Goal: Task Accomplishment & Management: Use online tool/utility

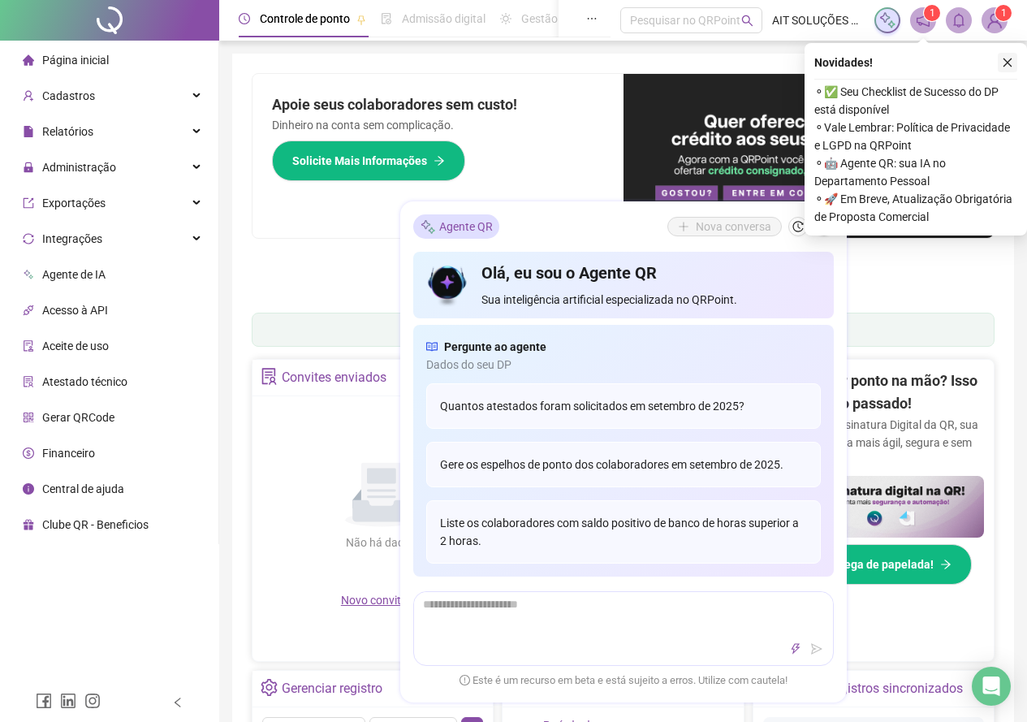
click at [1007, 61] on icon "close" at bounding box center [1007, 62] width 11 height 11
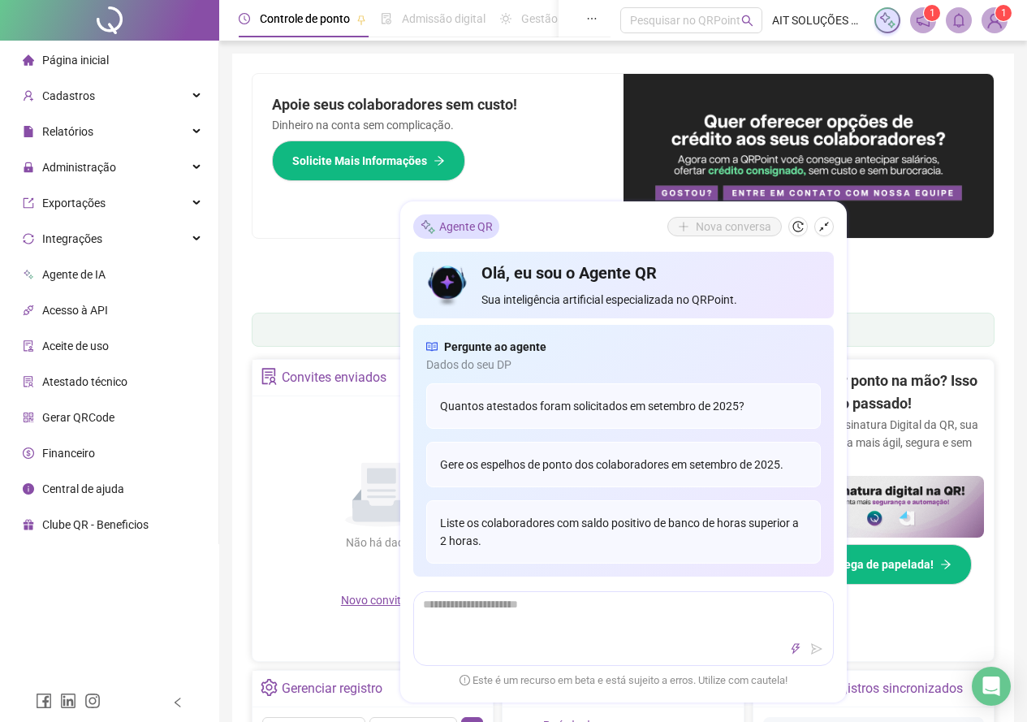
click at [915, 293] on div "Pague o QRPoint com Cartão de Crédito Sua assinatura: mais segurança, prática e…" at bounding box center [623, 186] width 743 height 227
click at [361, 225] on div "Apoie seus colaboradores sem custo! Dinheiro na conta sem complicação. Solicite…" at bounding box center [438, 156] width 371 height 164
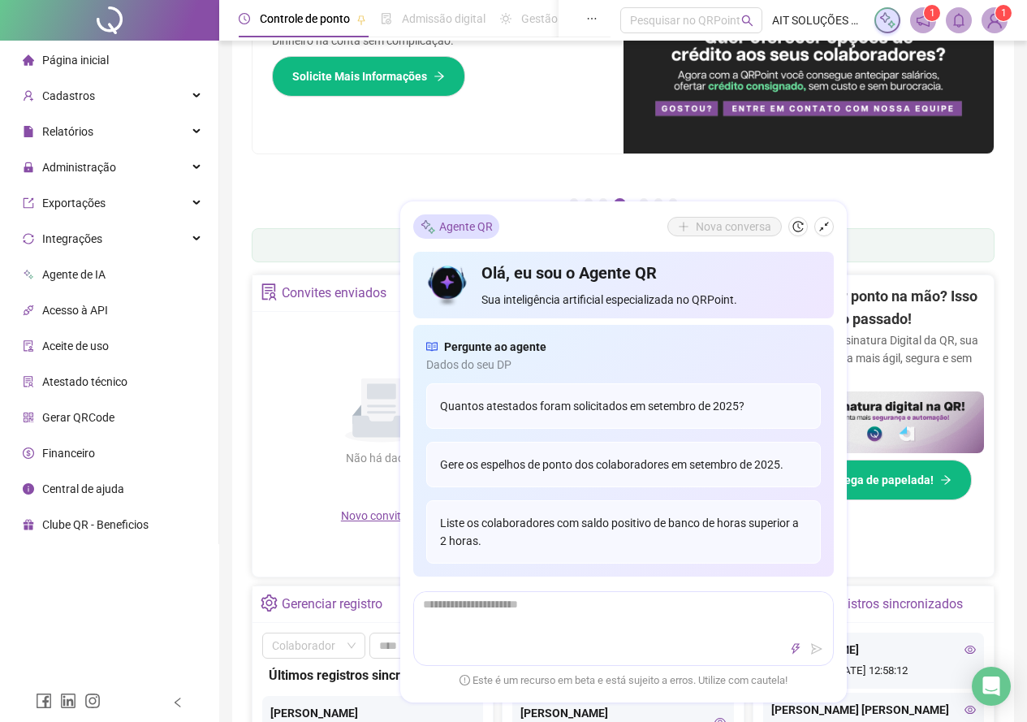
scroll to position [162, 0]
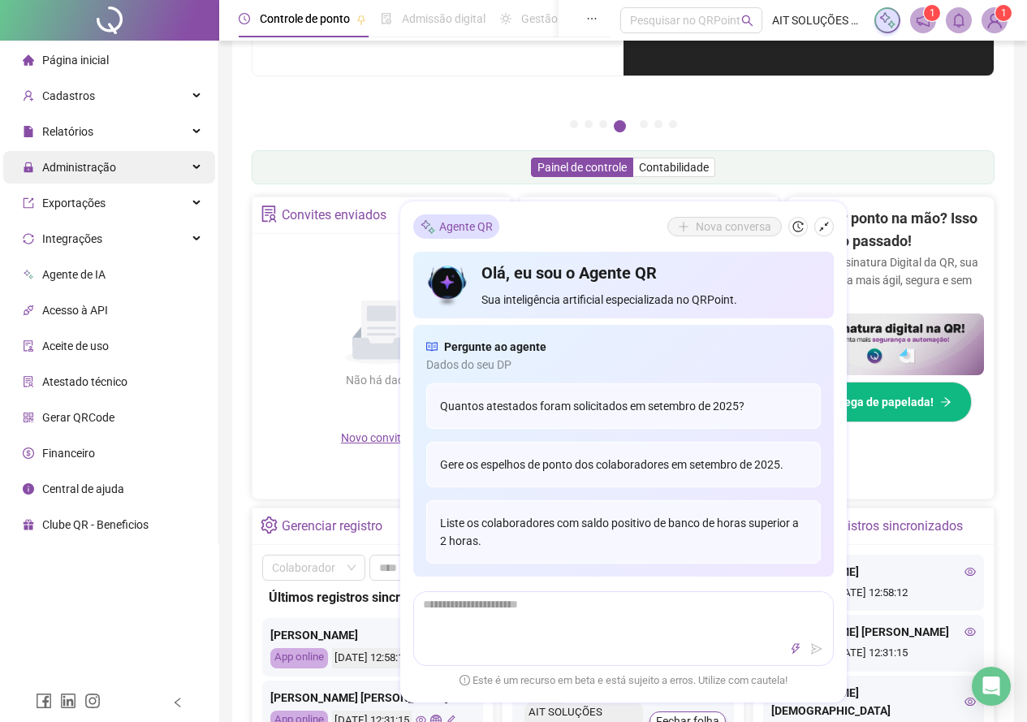
click at [112, 165] on span "Administração" at bounding box center [79, 167] width 74 height 13
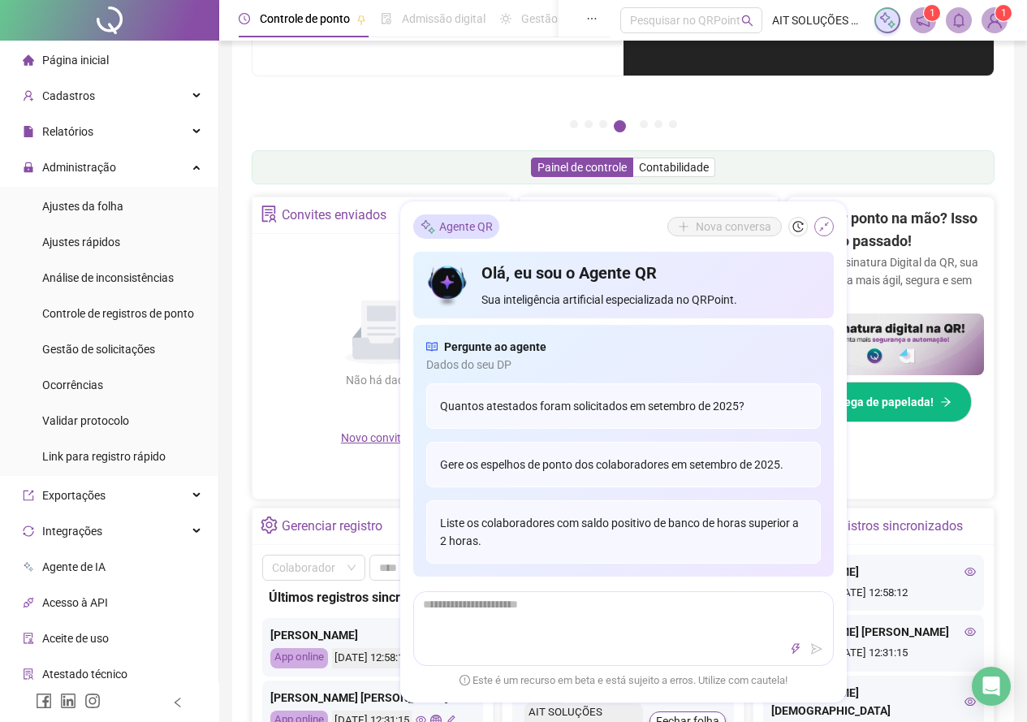
click at [824, 228] on icon "shrink" at bounding box center [824, 227] width 11 height 11
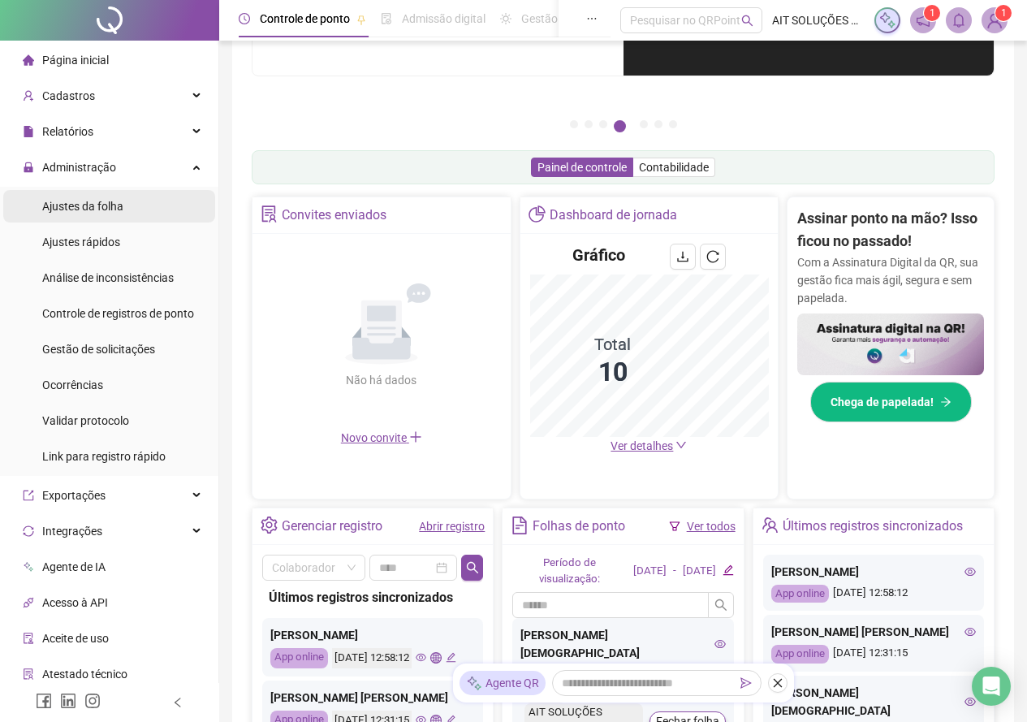
click at [76, 200] on span "Ajustes da folha" at bounding box center [82, 206] width 81 height 13
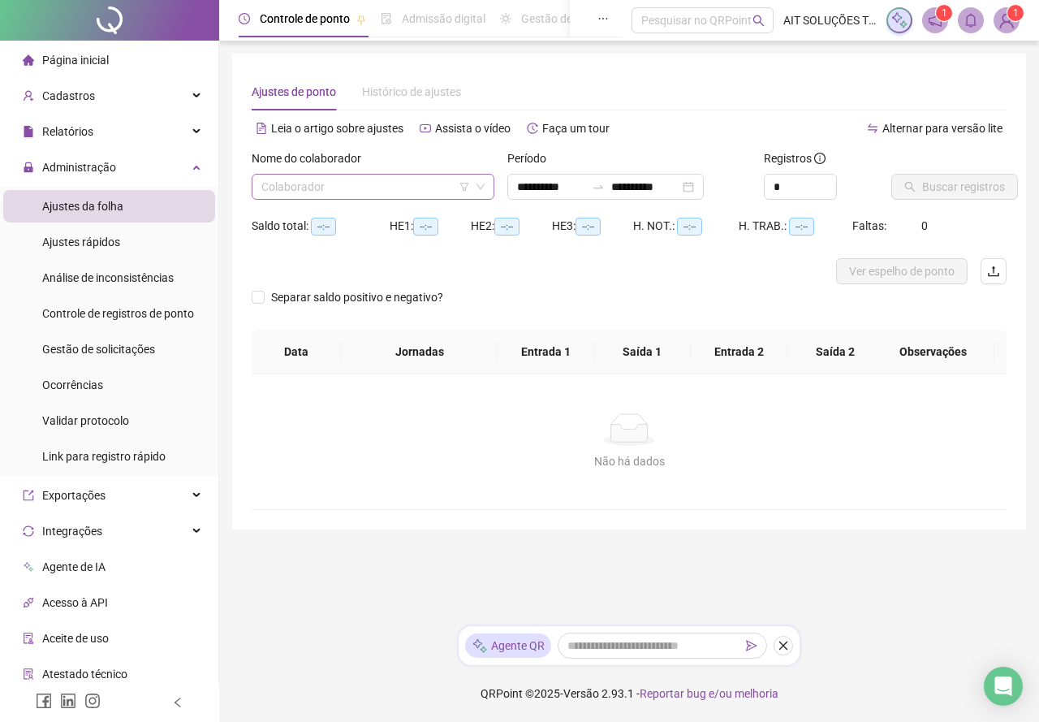
click at [305, 198] on input "search" at bounding box center [365, 187] width 209 height 24
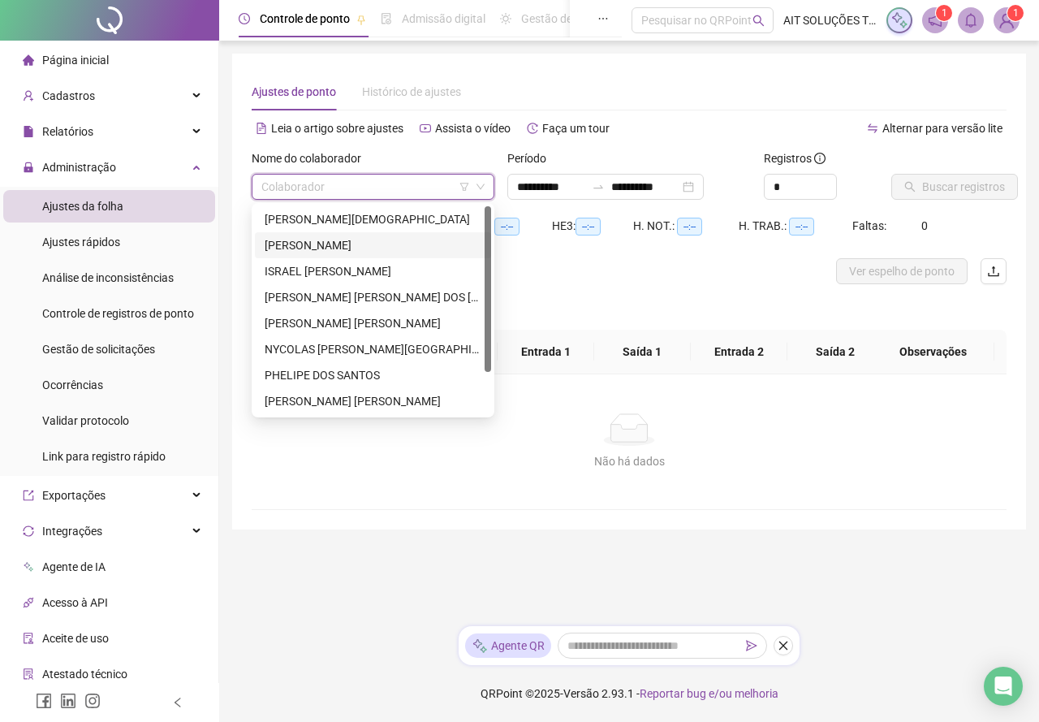
click at [320, 238] on div "[PERSON_NAME]" at bounding box center [373, 245] width 217 height 18
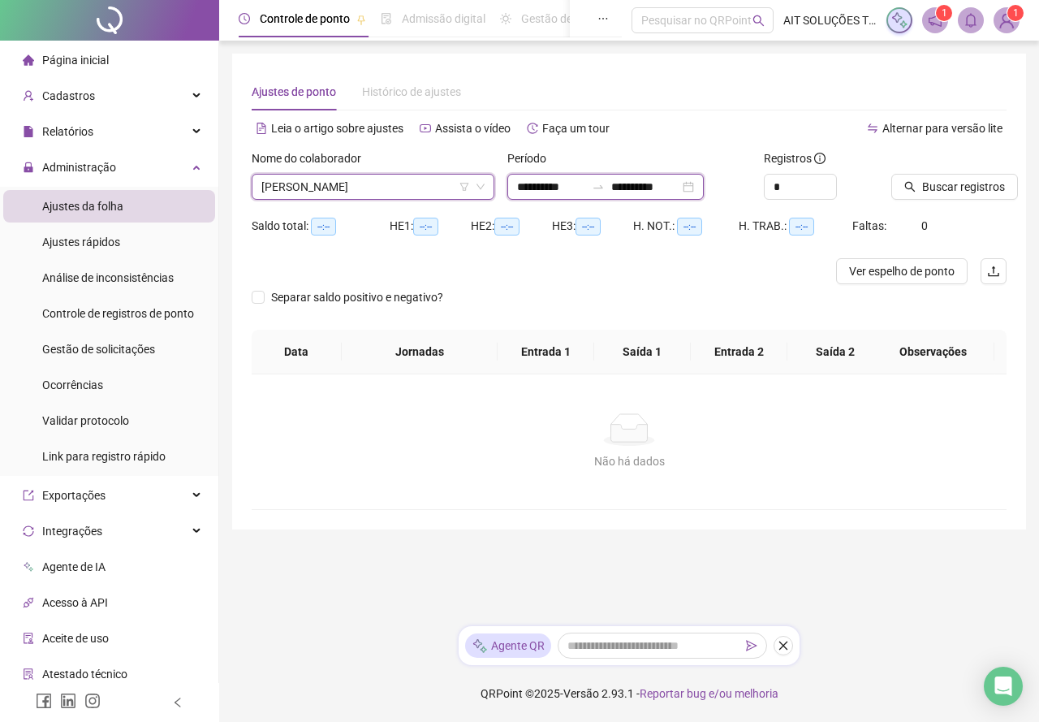
click at [641, 192] on input "**********" at bounding box center [645, 187] width 68 height 18
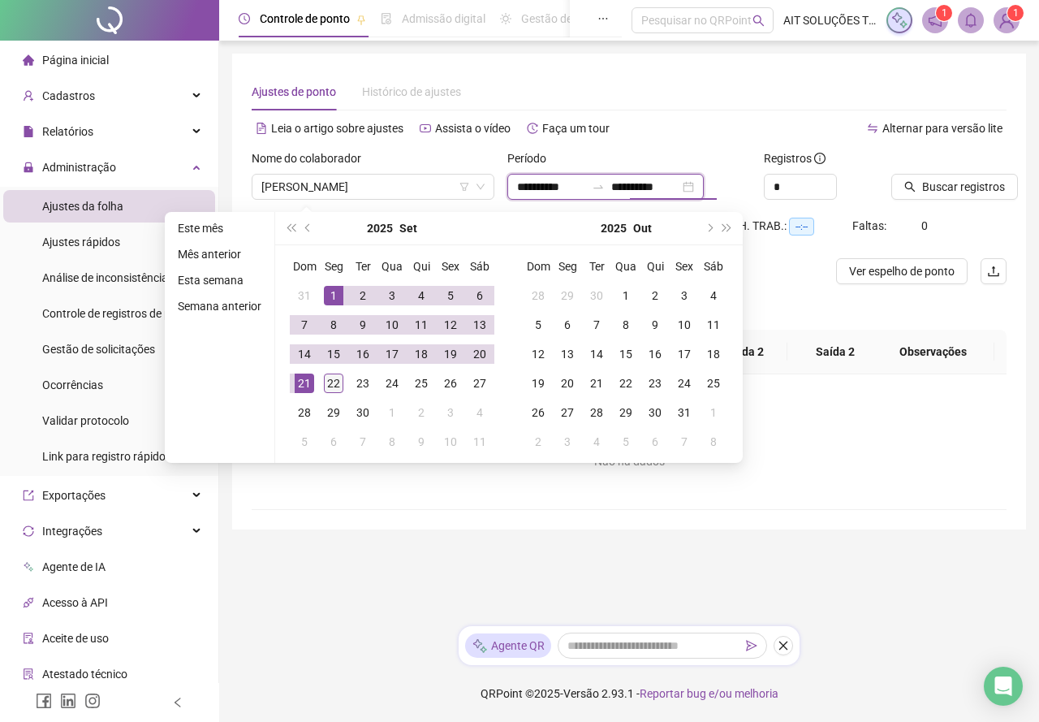
type input "**********"
click at [346, 385] on td "22" at bounding box center [333, 383] width 29 height 29
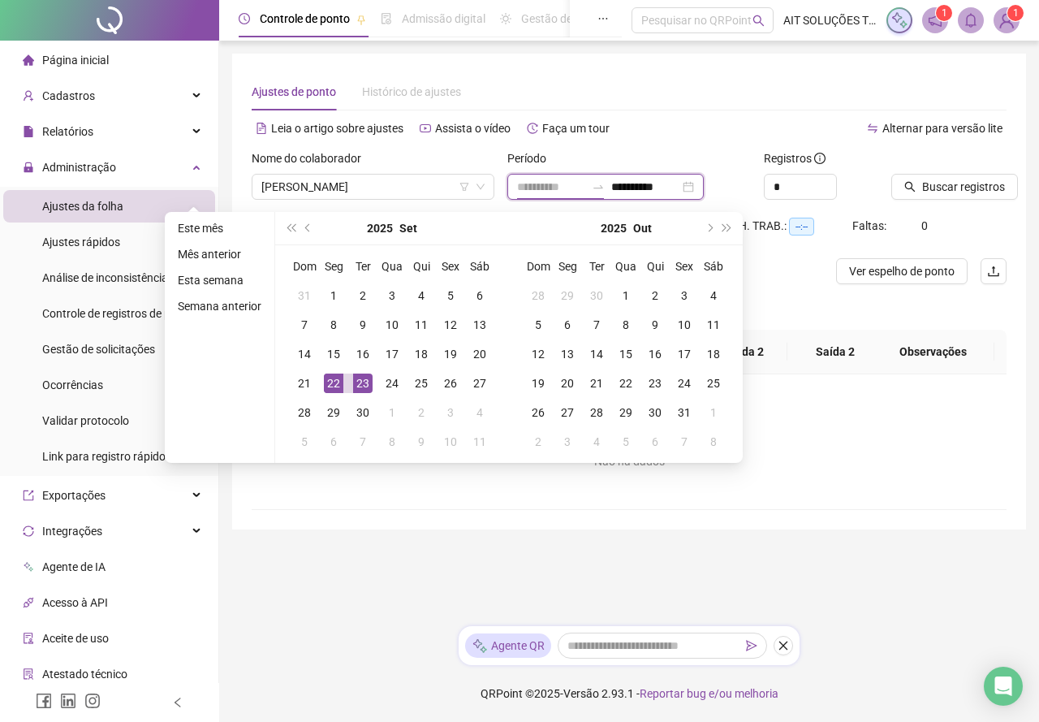
type input "**********"
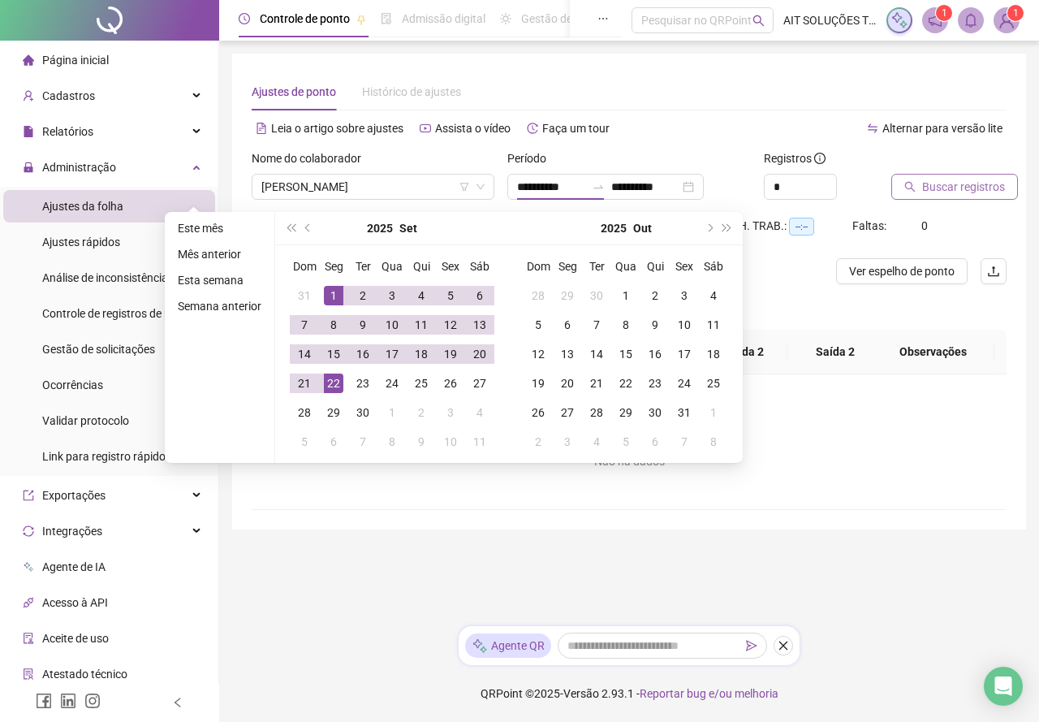
click at [901, 186] on button "Buscar registros" at bounding box center [955, 187] width 127 height 26
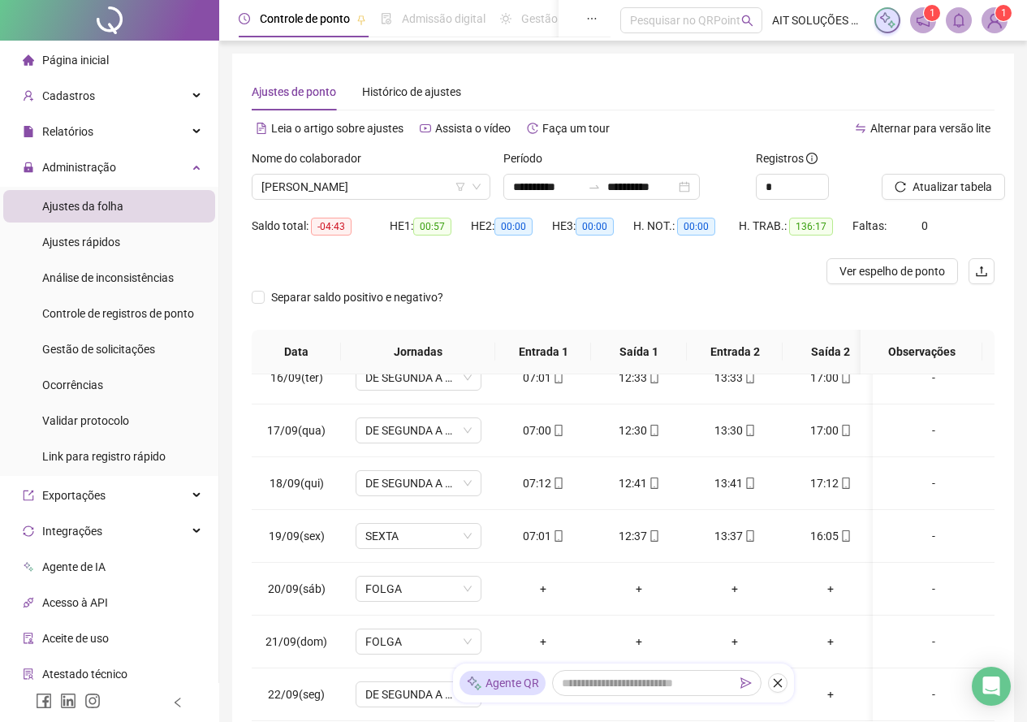
scroll to position [827, 0]
click at [769, 680] on div "Agente QR" at bounding box center [623, 682] width 341 height 39
click at [774, 682] on icon "close" at bounding box center [777, 682] width 11 height 11
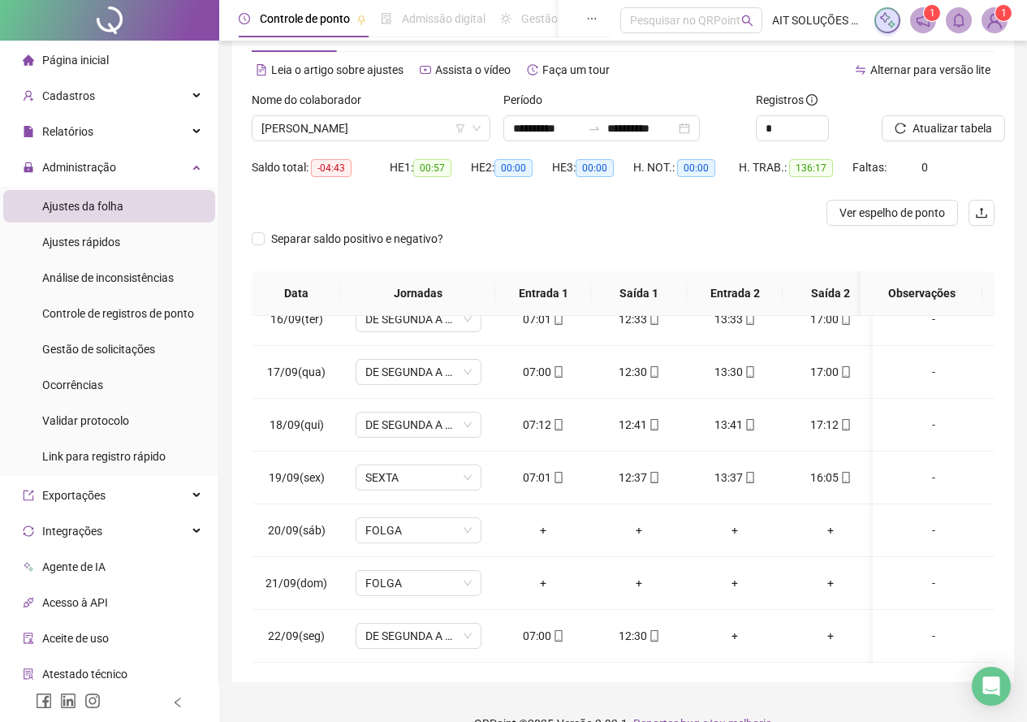
scroll to position [89, 0]
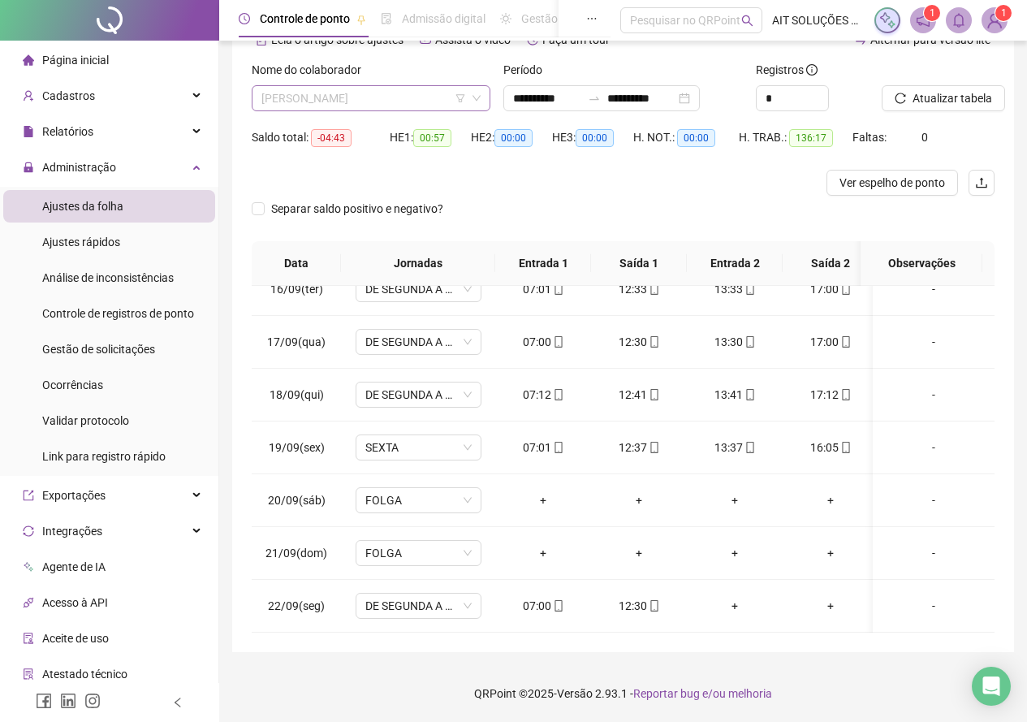
click at [426, 98] on span "[PERSON_NAME]" at bounding box center [370, 98] width 219 height 24
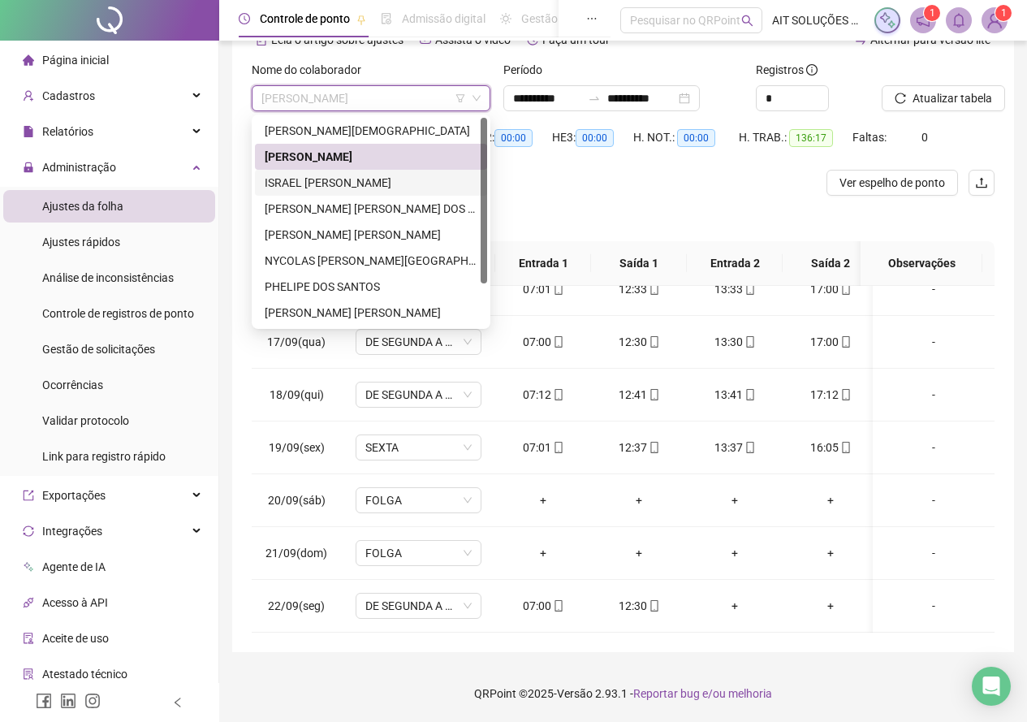
click at [428, 178] on div "ISRAEL [PERSON_NAME]" at bounding box center [371, 183] width 213 height 18
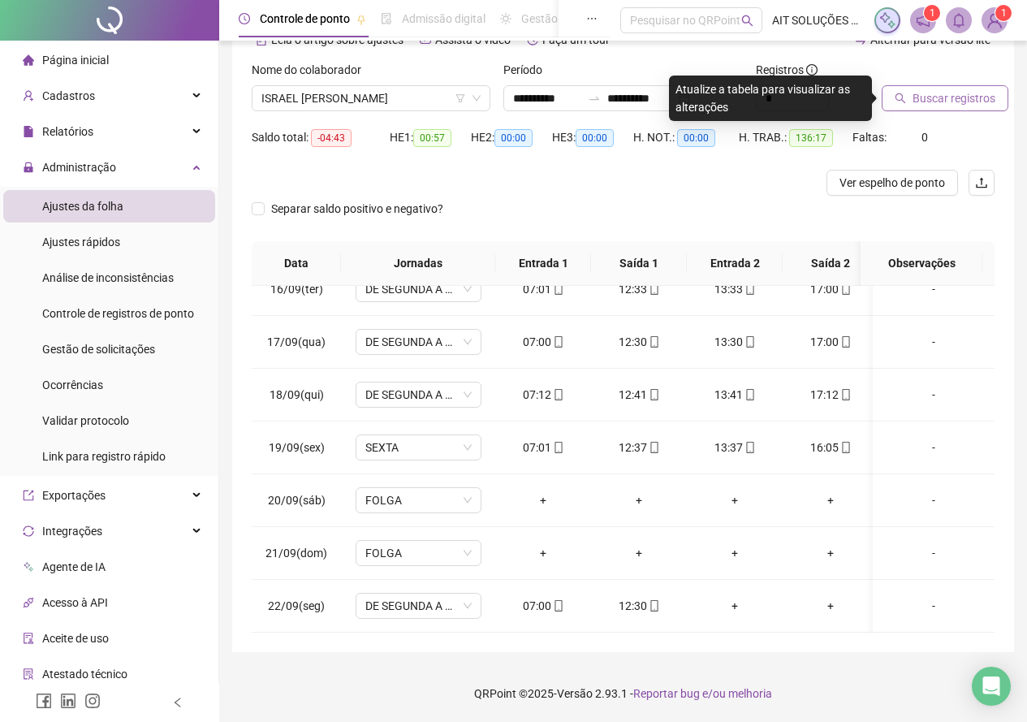
click at [905, 106] on button "Buscar registros" at bounding box center [945, 98] width 127 height 26
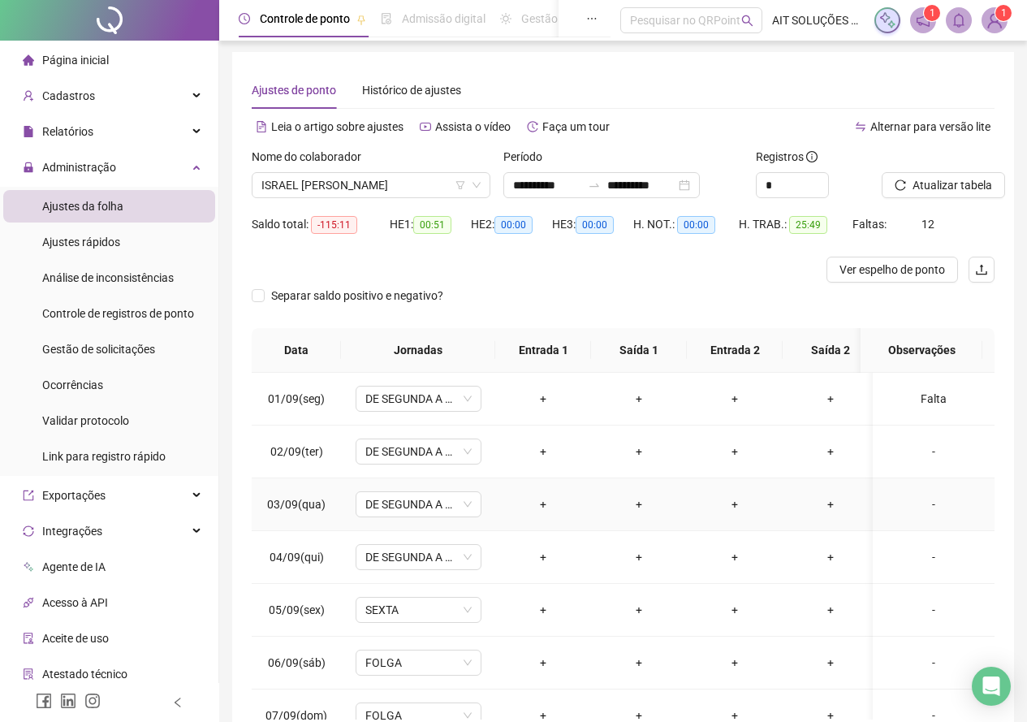
scroll to position [0, 0]
click at [435, 175] on span "ISRAEL [PERSON_NAME]" at bounding box center [370, 187] width 219 height 24
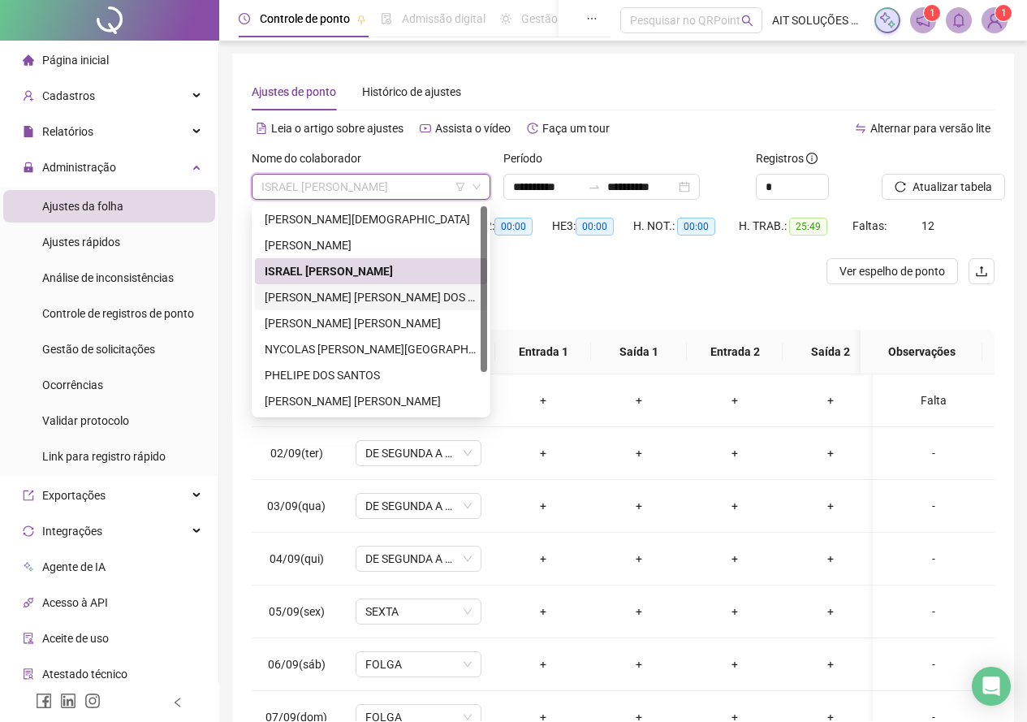
click at [404, 294] on div "[PERSON_NAME] [PERSON_NAME] DOS [PERSON_NAME]" at bounding box center [371, 297] width 213 height 18
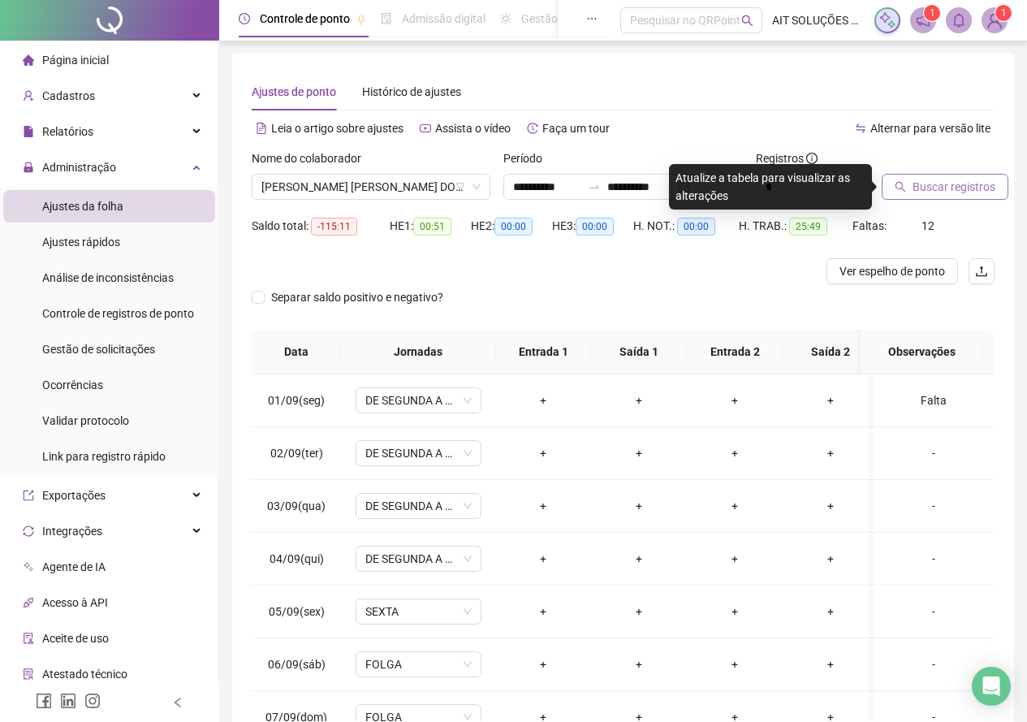
click at [892, 186] on button "Buscar registros" at bounding box center [945, 187] width 127 height 26
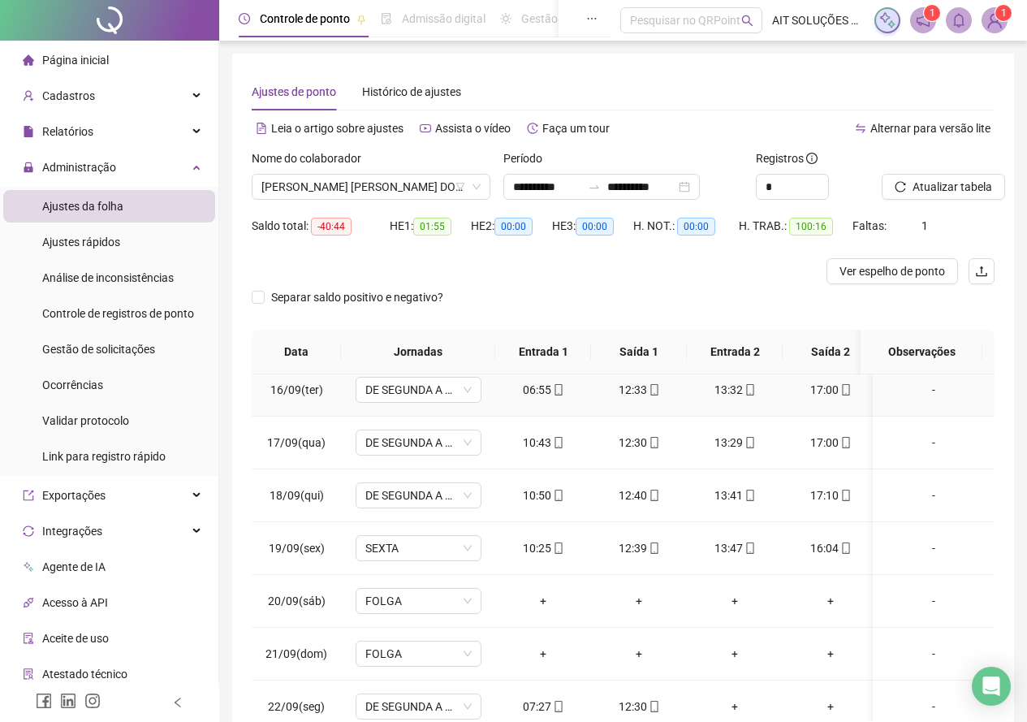
scroll to position [827, 0]
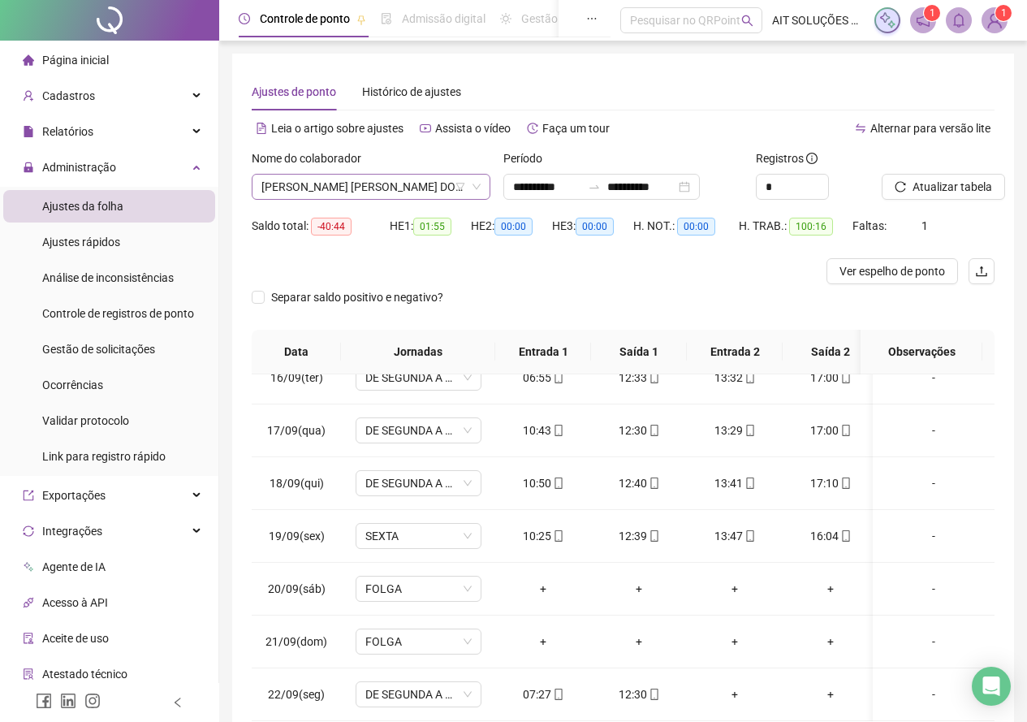
click at [448, 188] on span "[PERSON_NAME] [PERSON_NAME] DOS [PERSON_NAME]" at bounding box center [370, 187] width 219 height 24
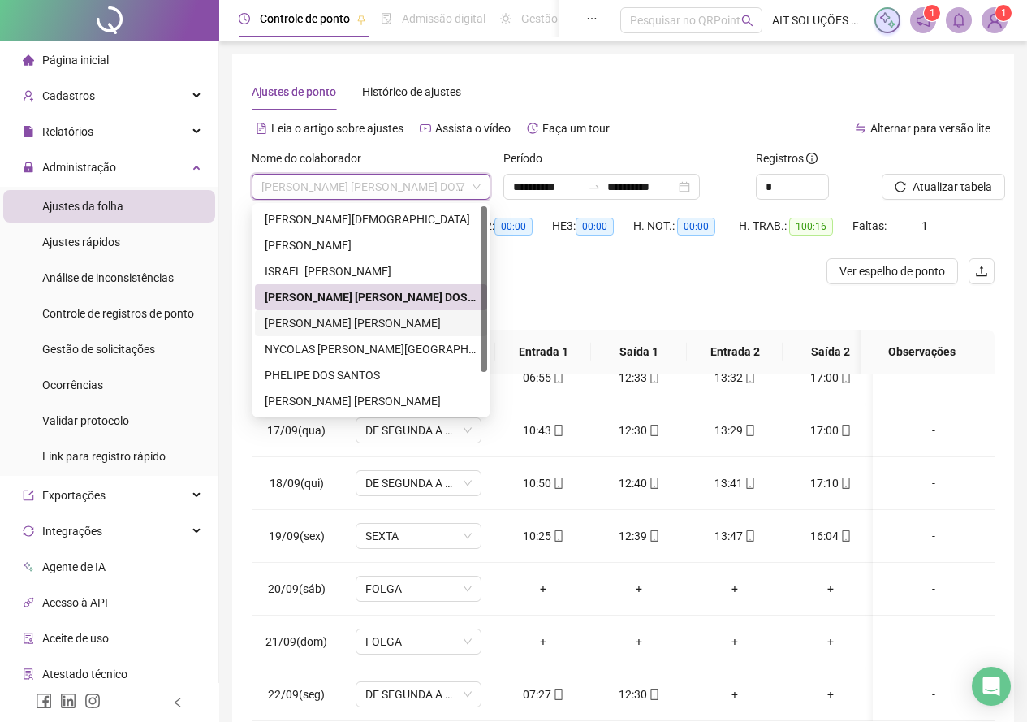
click at [391, 327] on div "[PERSON_NAME] [PERSON_NAME]" at bounding box center [371, 323] width 213 height 18
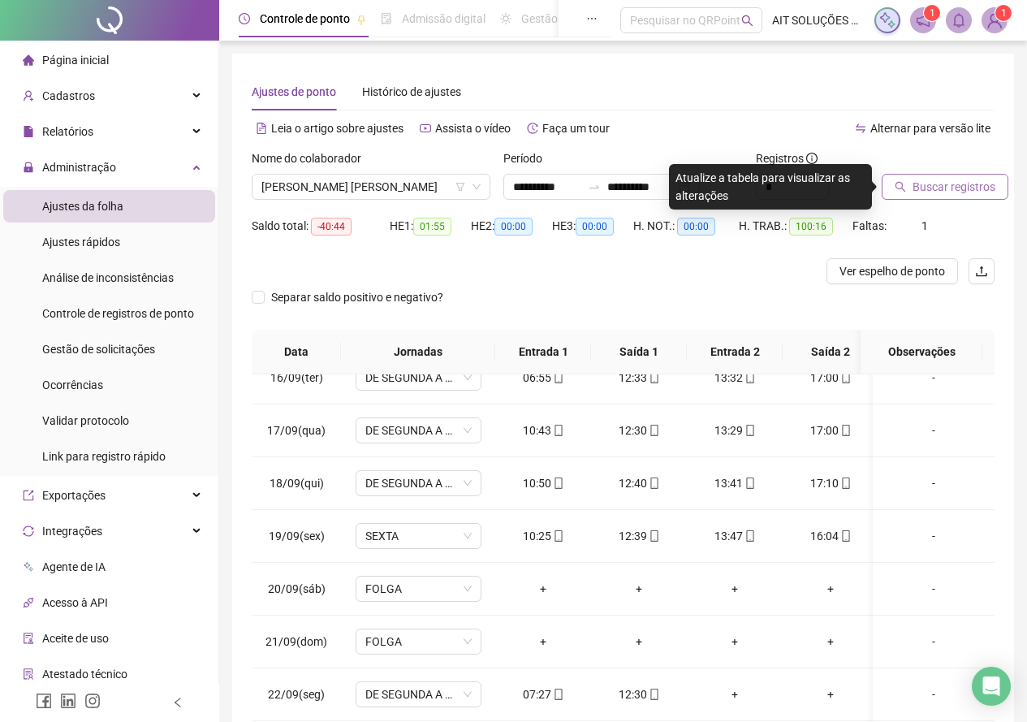
click at [892, 179] on button "Buscar registros" at bounding box center [945, 187] width 127 height 26
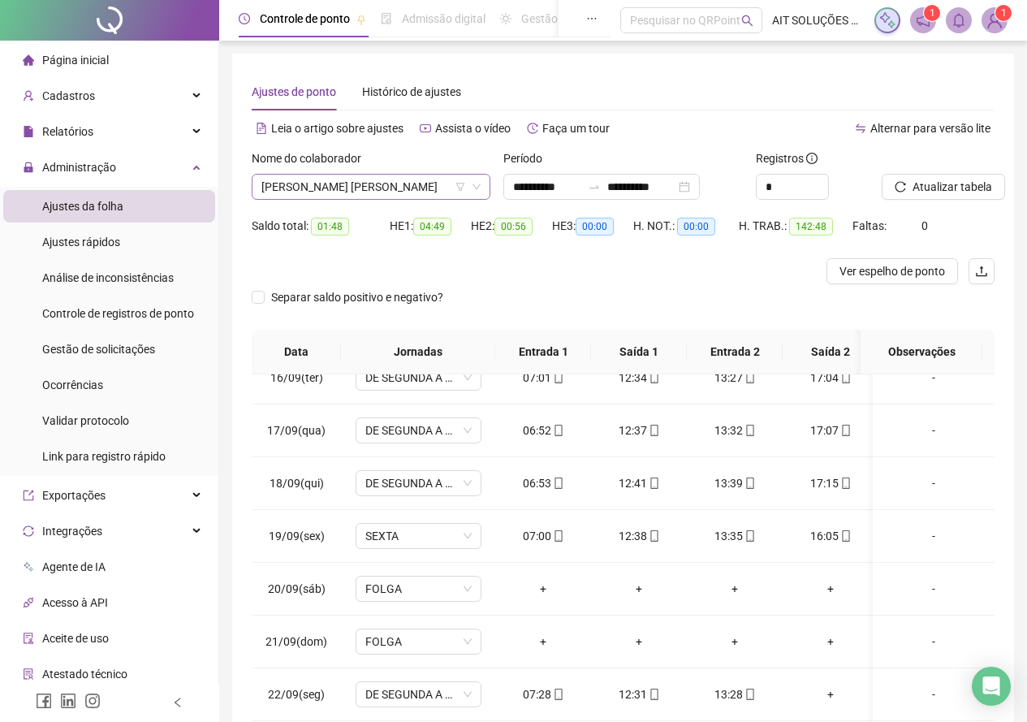
click at [422, 182] on span "[PERSON_NAME] [PERSON_NAME]" at bounding box center [370, 187] width 219 height 24
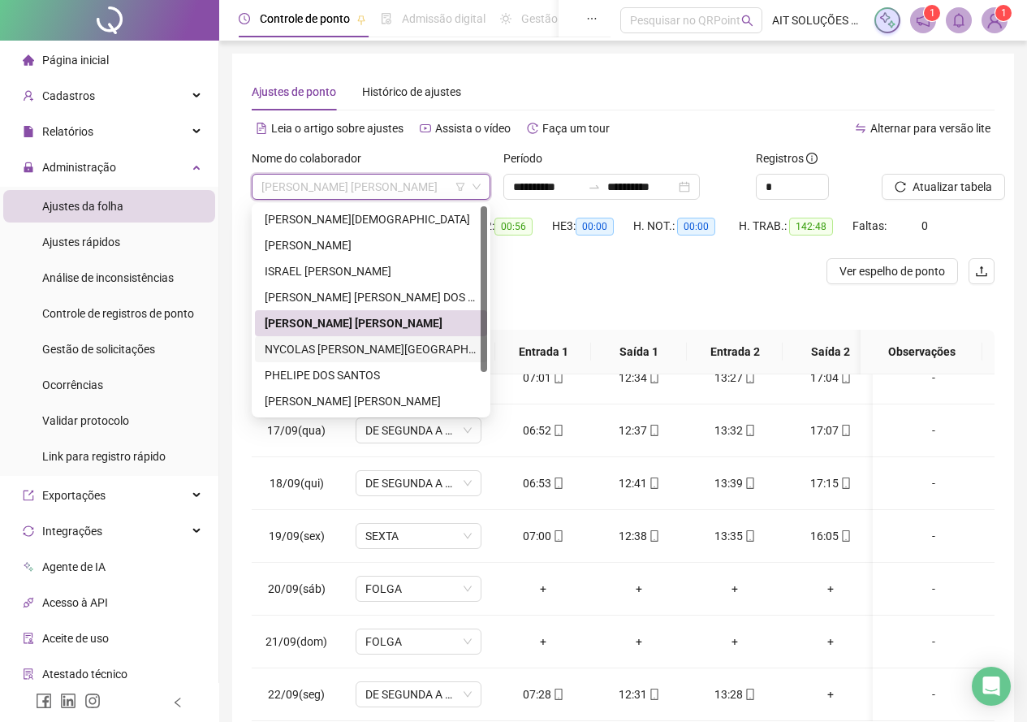
click at [384, 338] on div "NYCOLAS [PERSON_NAME][GEOGRAPHIC_DATA] [PERSON_NAME]" at bounding box center [371, 349] width 232 height 26
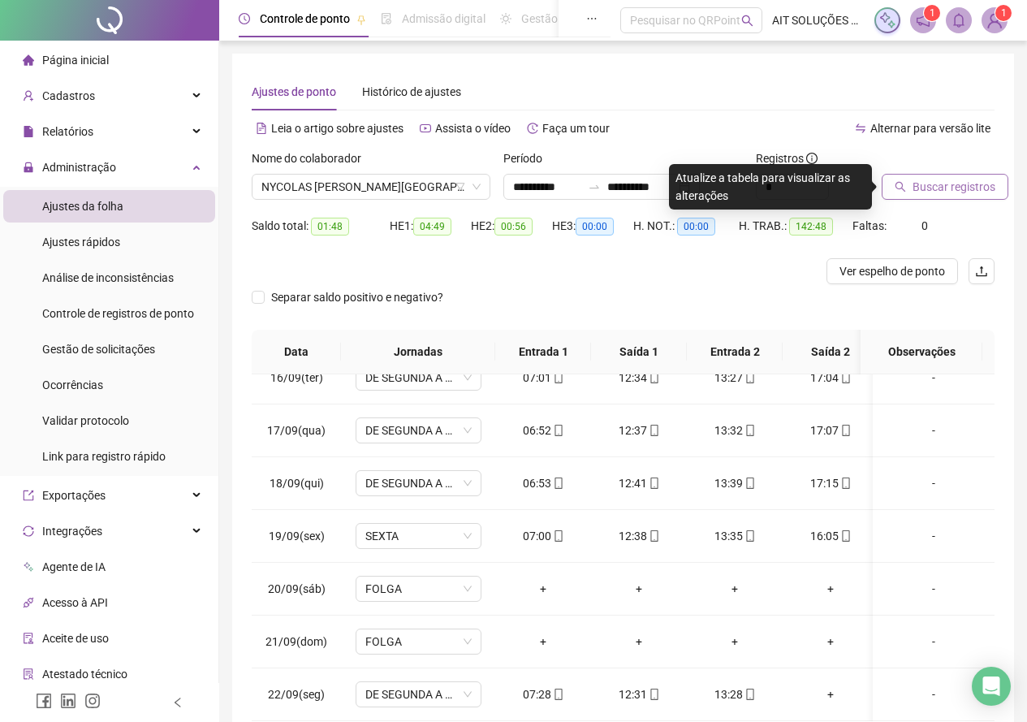
click at [899, 198] on button "Buscar registros" at bounding box center [945, 187] width 127 height 26
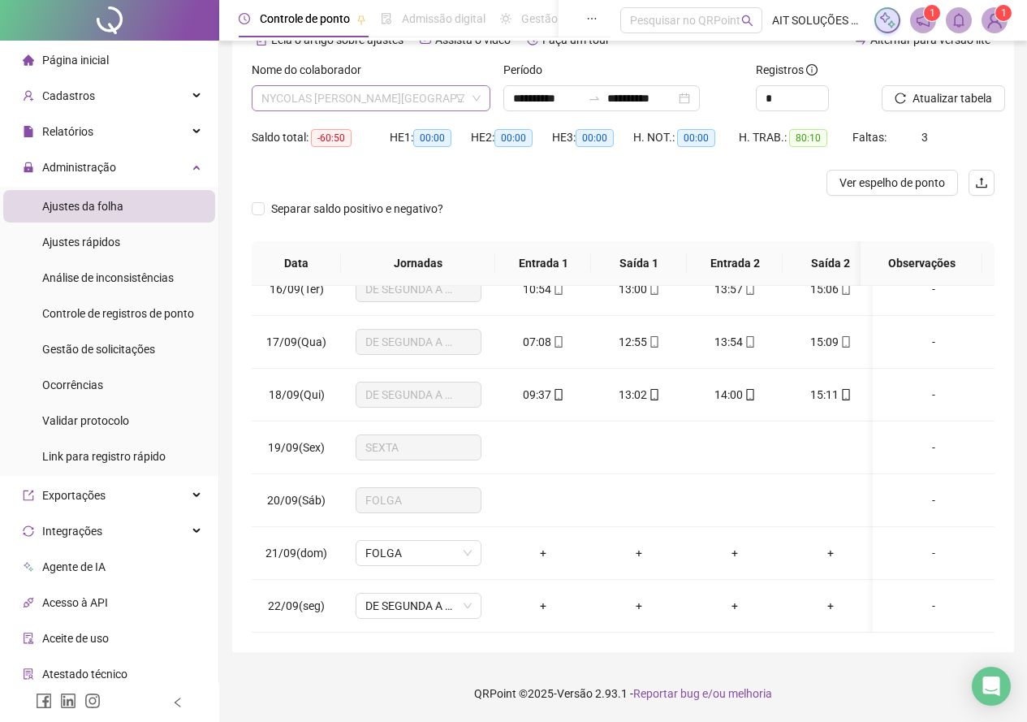
click at [433, 95] on span "NYCOLAS [PERSON_NAME][GEOGRAPHIC_DATA] [PERSON_NAME]" at bounding box center [370, 98] width 219 height 24
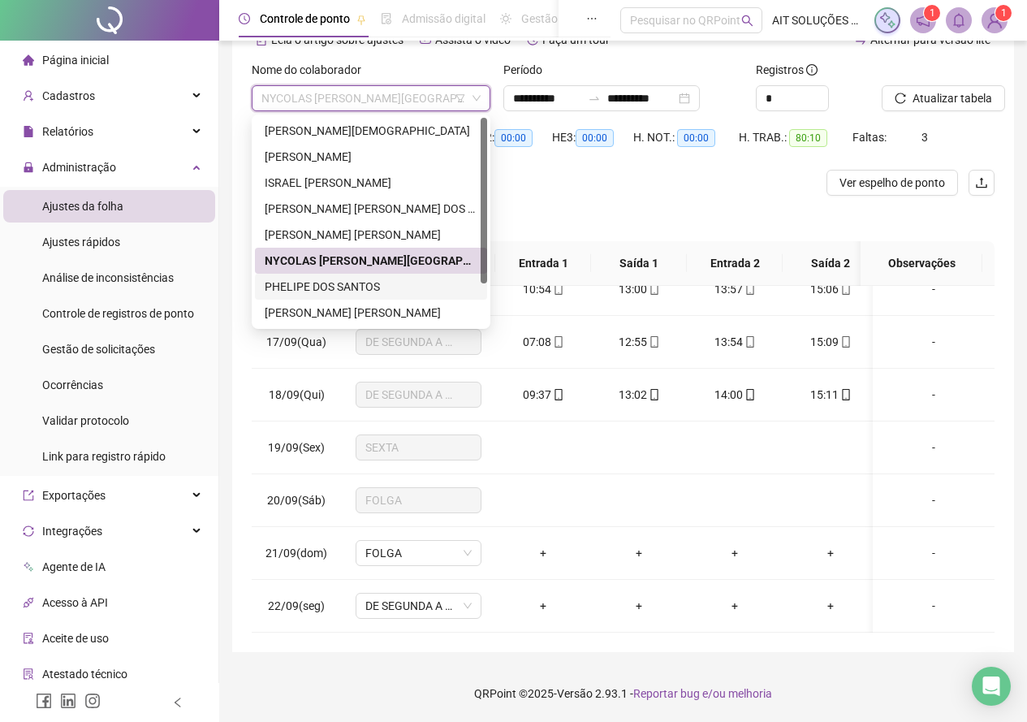
click at [391, 286] on div "PHELIPE DOS SANTOS" at bounding box center [371, 287] width 213 height 18
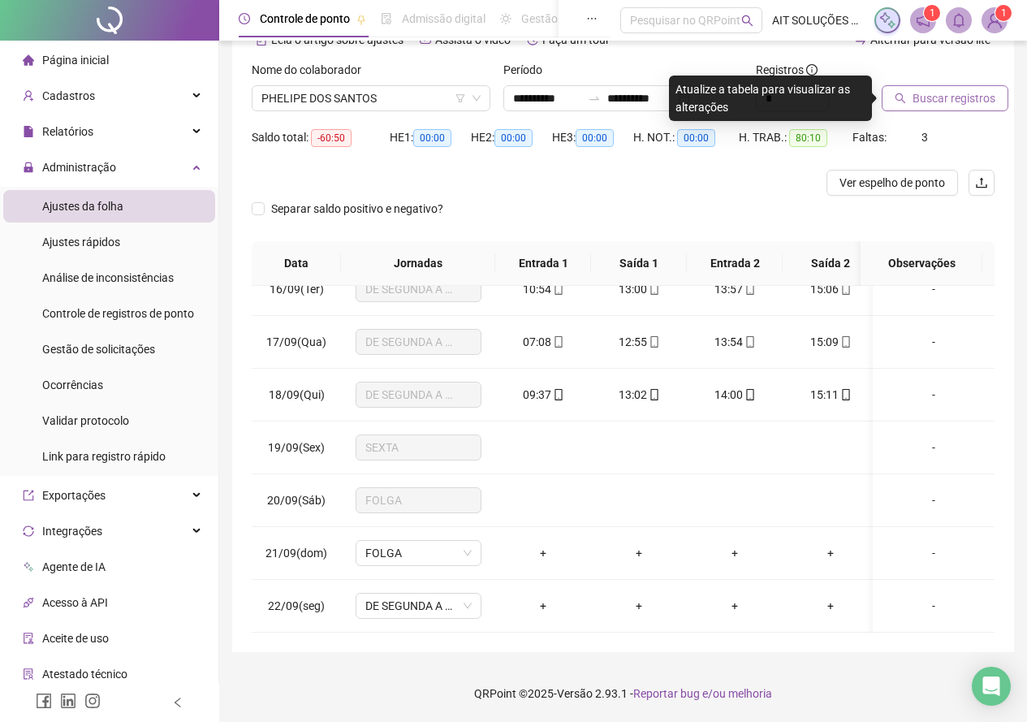
click at [890, 103] on button "Buscar registros" at bounding box center [945, 98] width 127 height 26
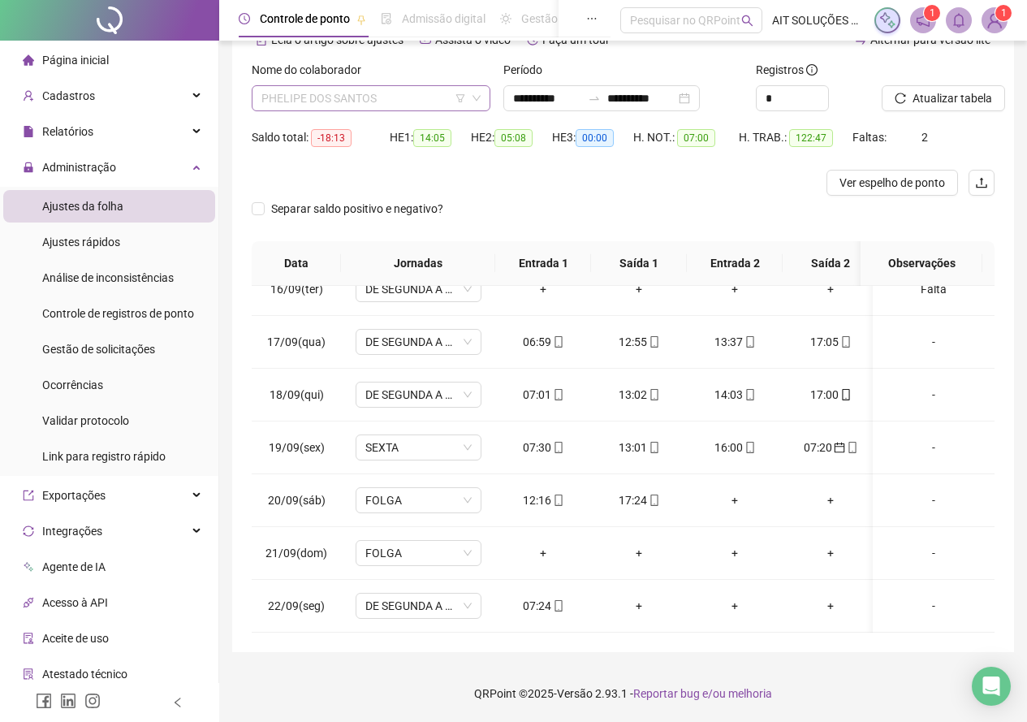
click at [396, 99] on span "PHELIPE DOS SANTOS" at bounding box center [370, 98] width 219 height 24
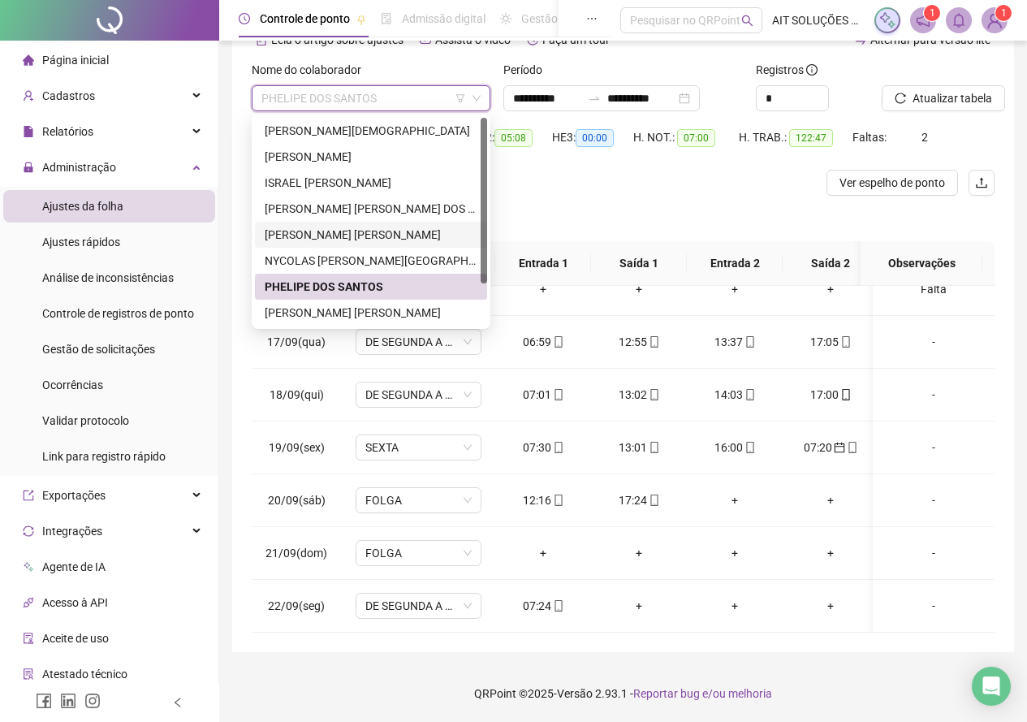
scroll to position [52, 0]
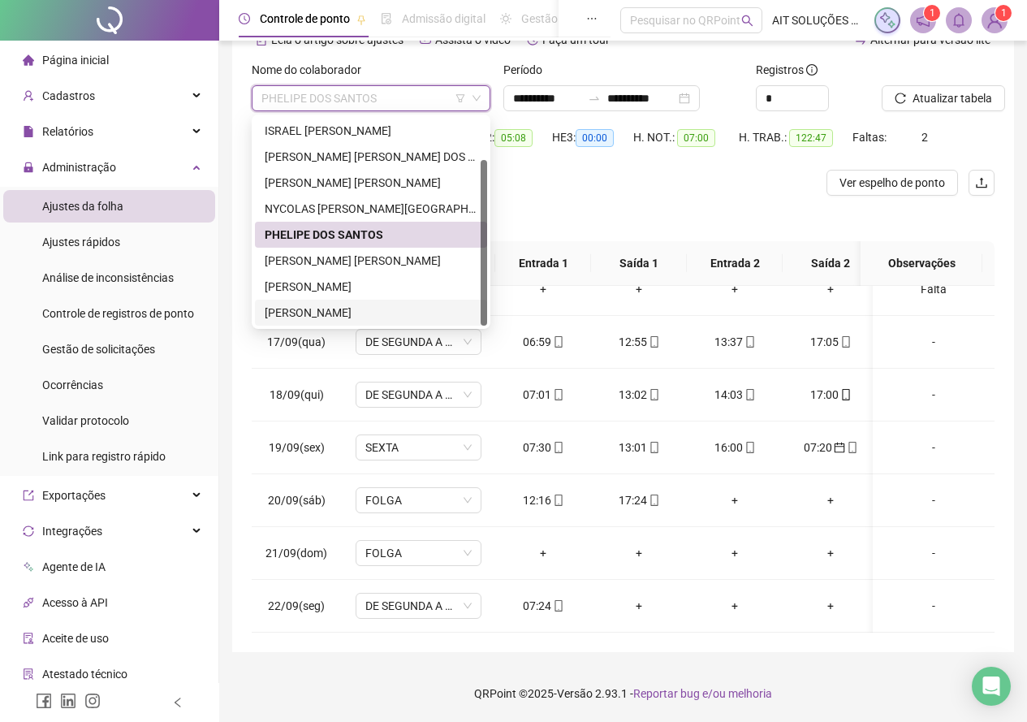
click at [403, 315] on div "[PERSON_NAME]" at bounding box center [371, 313] width 213 height 18
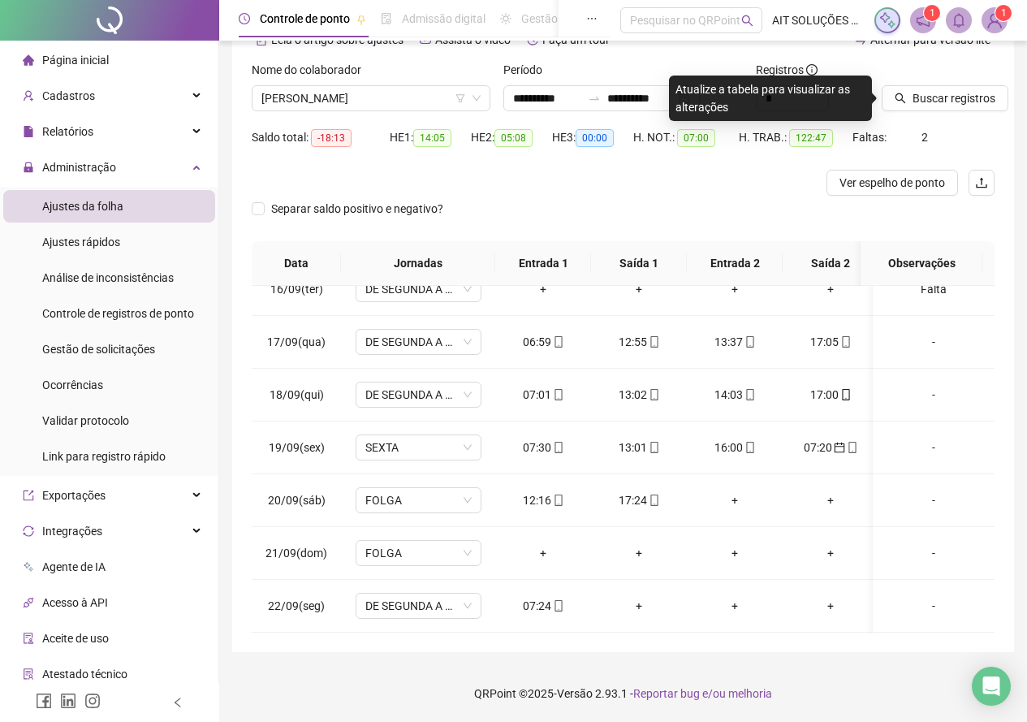
click at [897, 84] on div at bounding box center [918, 73] width 72 height 24
click at [903, 104] on button "Buscar registros" at bounding box center [945, 98] width 127 height 26
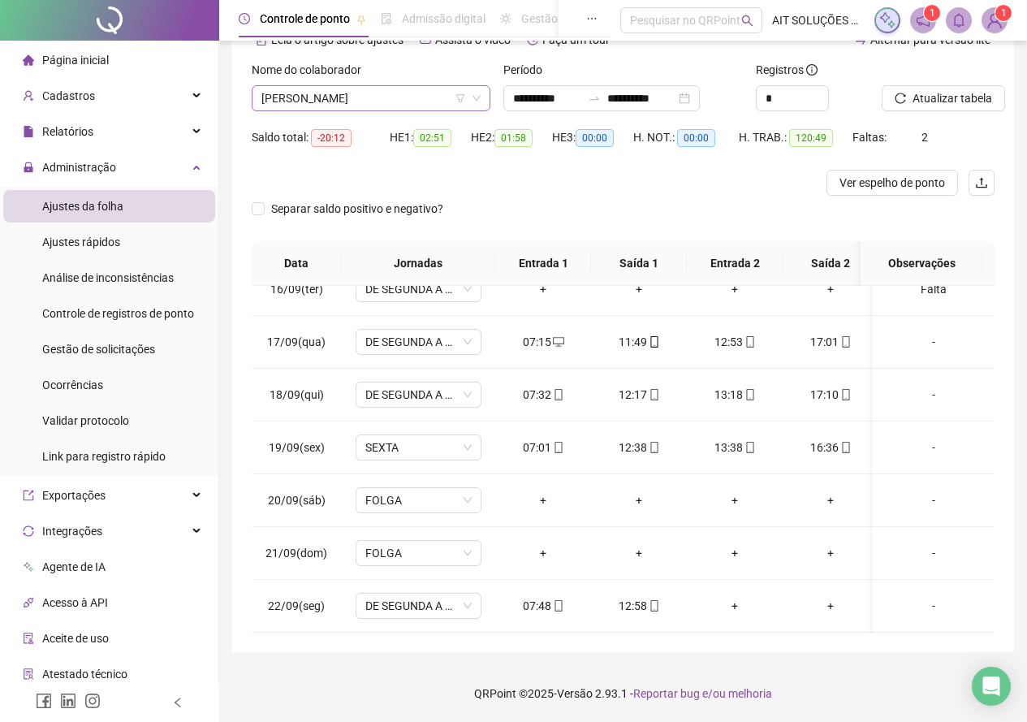
click at [429, 101] on span "[PERSON_NAME]" at bounding box center [370, 98] width 219 height 24
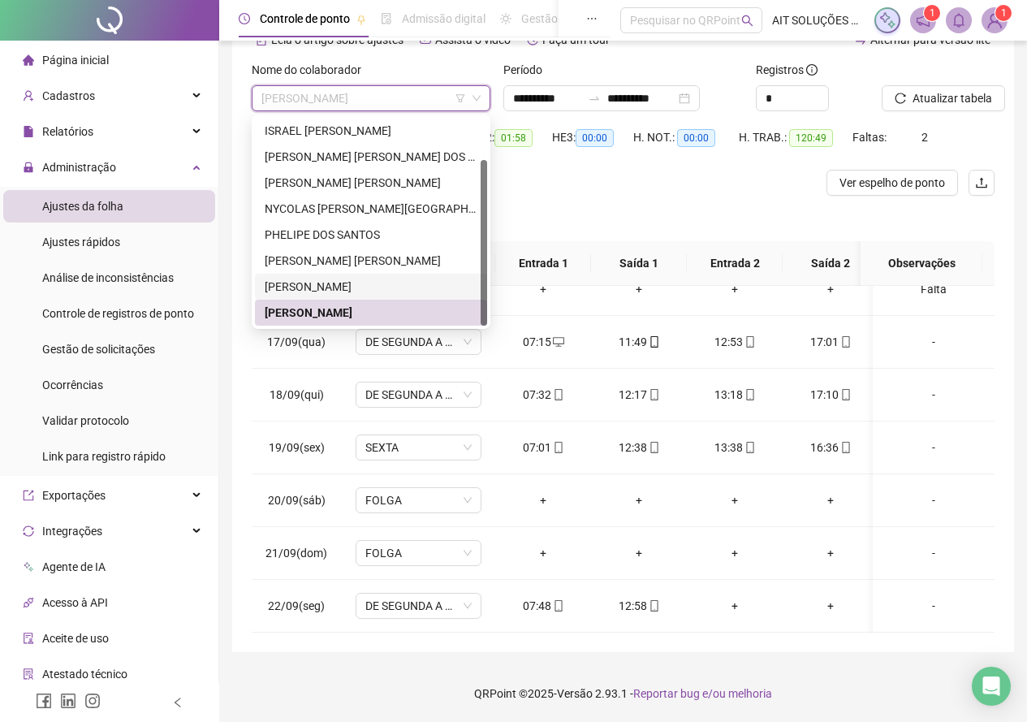
click at [362, 289] on div "[PERSON_NAME]" at bounding box center [371, 287] width 213 height 18
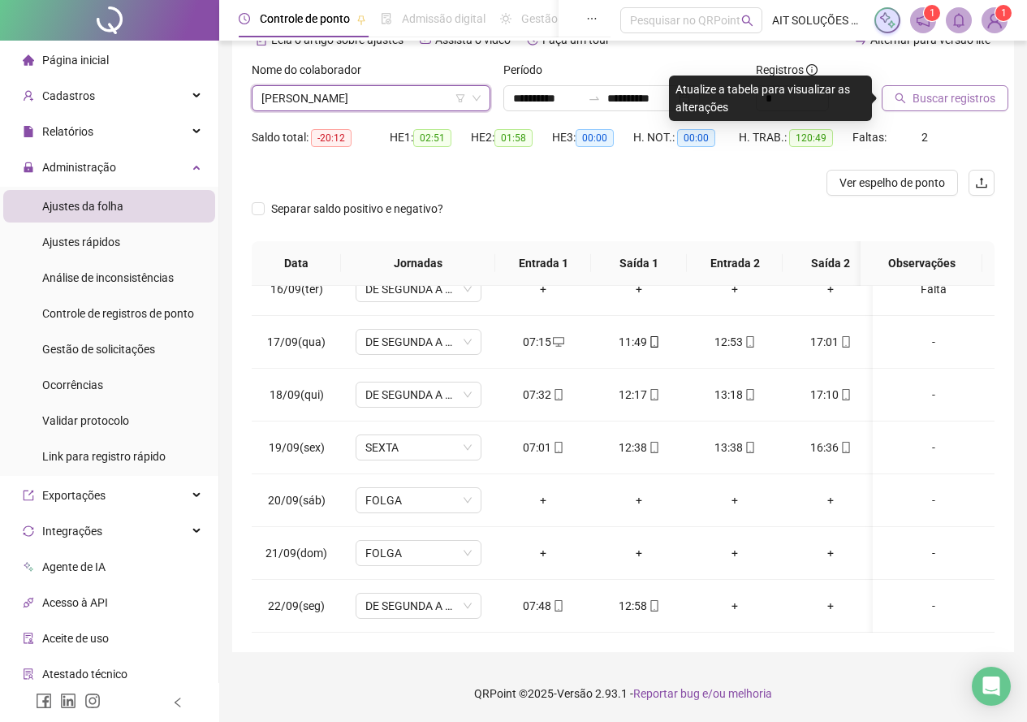
click at [900, 102] on icon "search" at bounding box center [900, 98] width 11 height 11
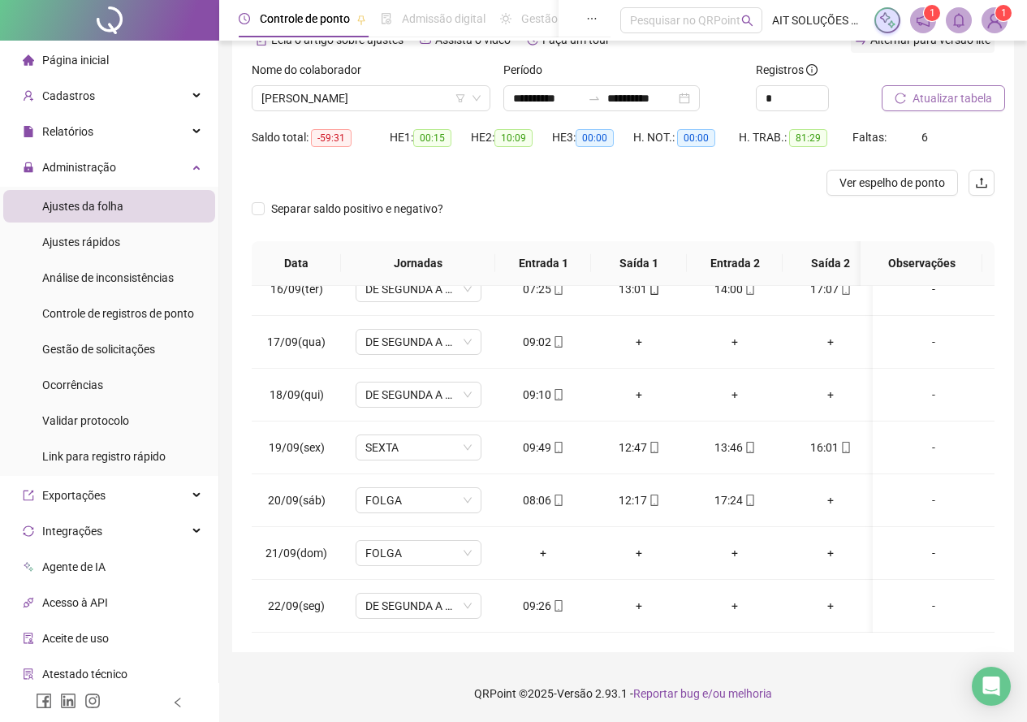
click at [882, 85] on button "Atualizar tabela" at bounding box center [943, 98] width 123 height 26
click at [395, 95] on span "[PERSON_NAME]" at bounding box center [370, 98] width 219 height 24
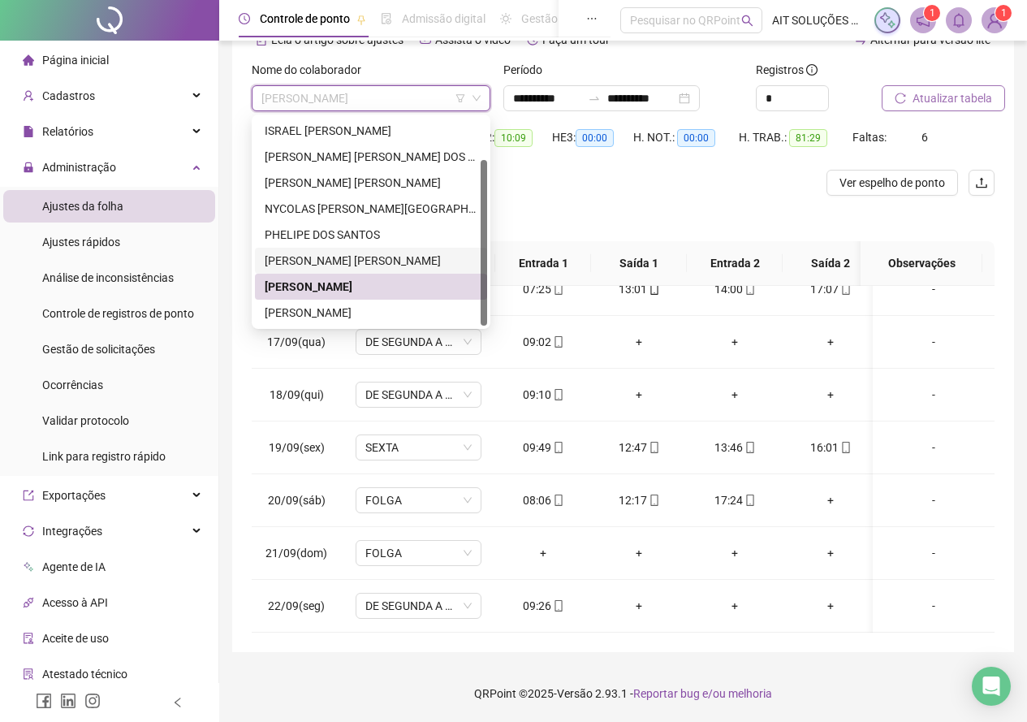
click at [366, 255] on div "[PERSON_NAME] [PERSON_NAME]" at bounding box center [371, 261] width 213 height 18
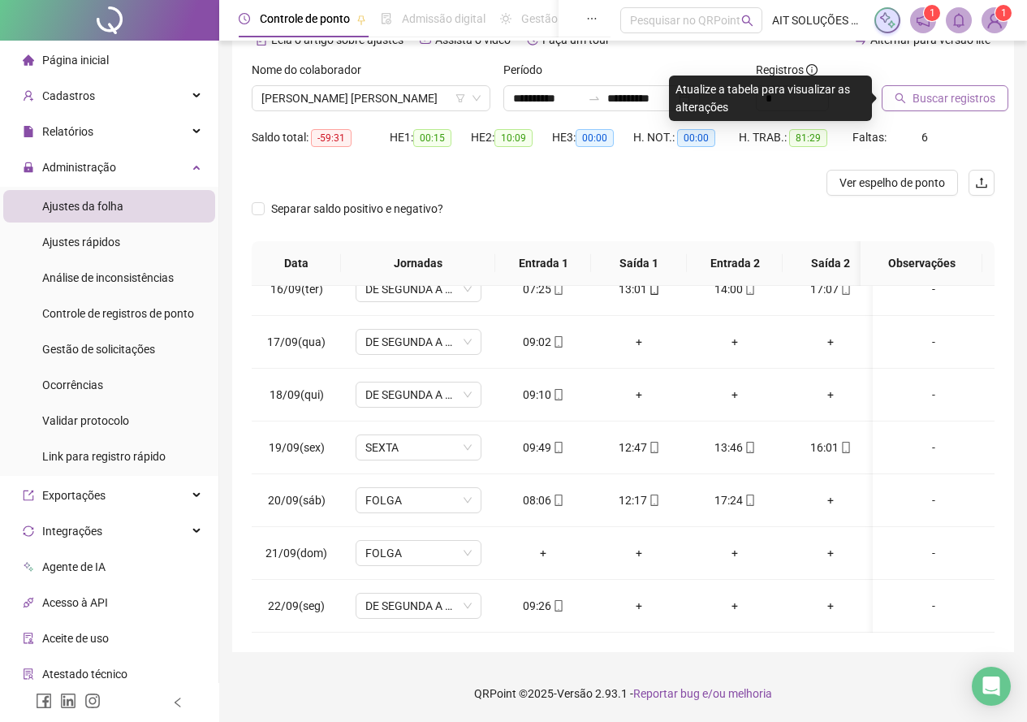
click at [905, 99] on icon "search" at bounding box center [900, 98] width 11 height 11
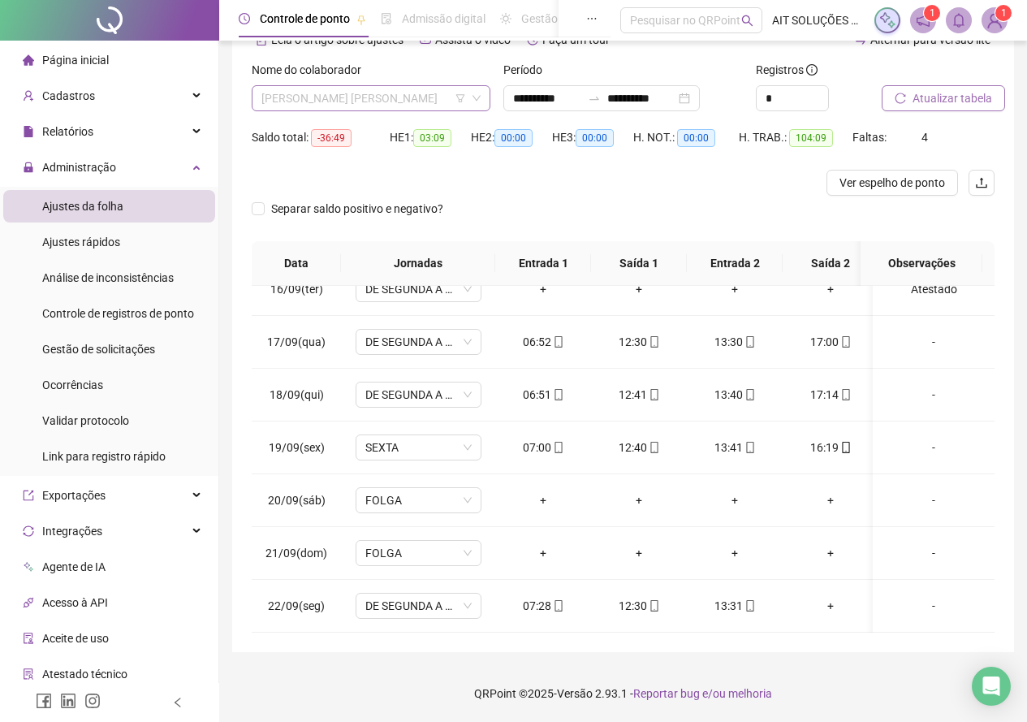
click at [435, 103] on span "[PERSON_NAME] [PERSON_NAME]" at bounding box center [370, 98] width 219 height 24
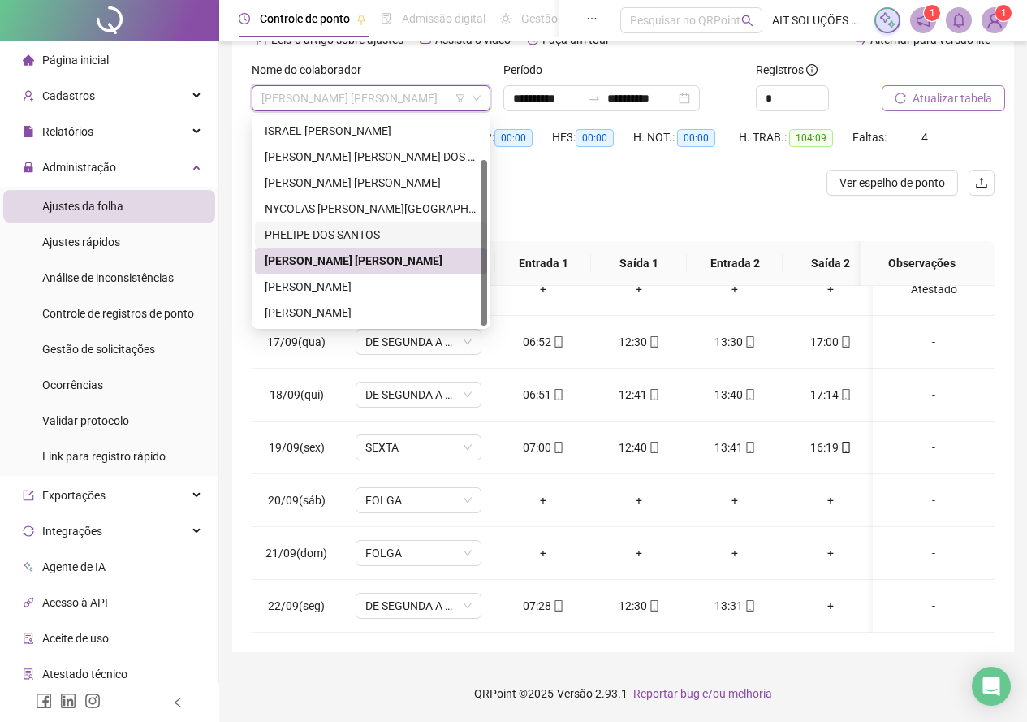
click at [424, 236] on div "PHELIPE DOS SANTOS" at bounding box center [371, 235] width 213 height 18
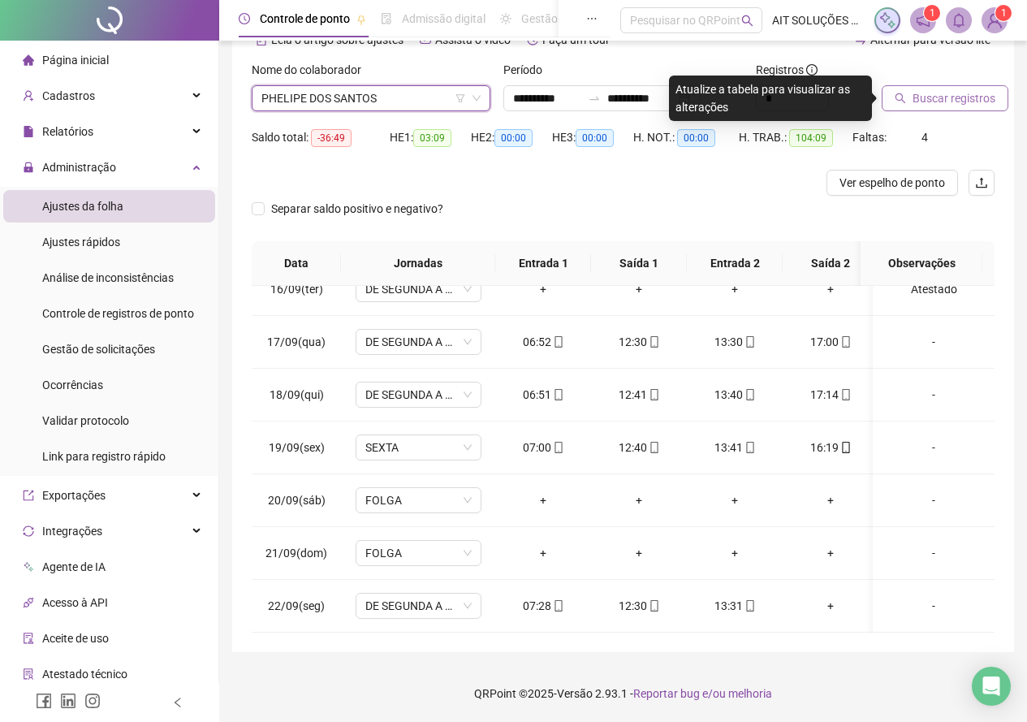
click at [941, 103] on span "Buscar registros" at bounding box center [954, 98] width 83 height 18
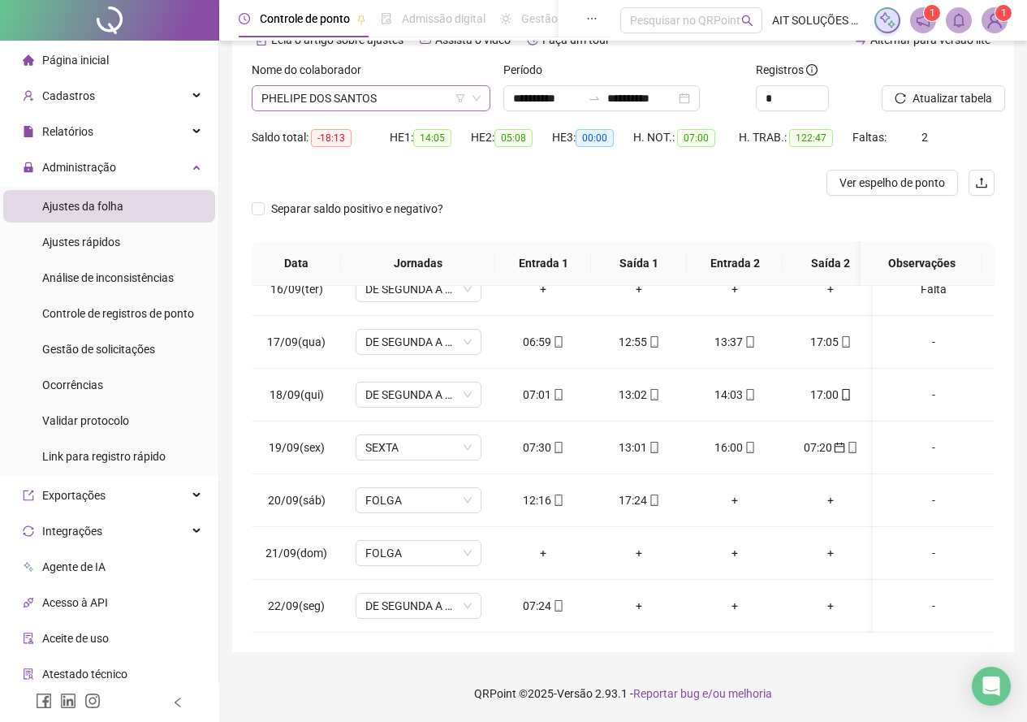
click at [413, 90] on span "PHELIPE DOS SANTOS" at bounding box center [370, 98] width 219 height 24
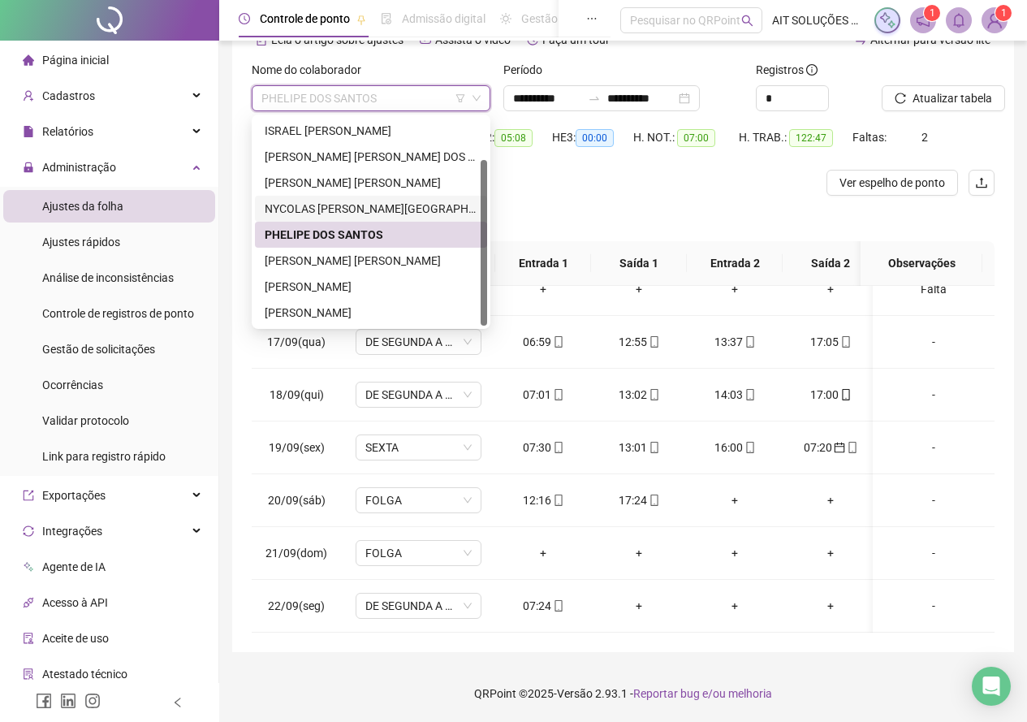
click at [430, 197] on div "NYCOLAS [PERSON_NAME][GEOGRAPHIC_DATA] [PERSON_NAME]" at bounding box center [371, 209] width 232 height 26
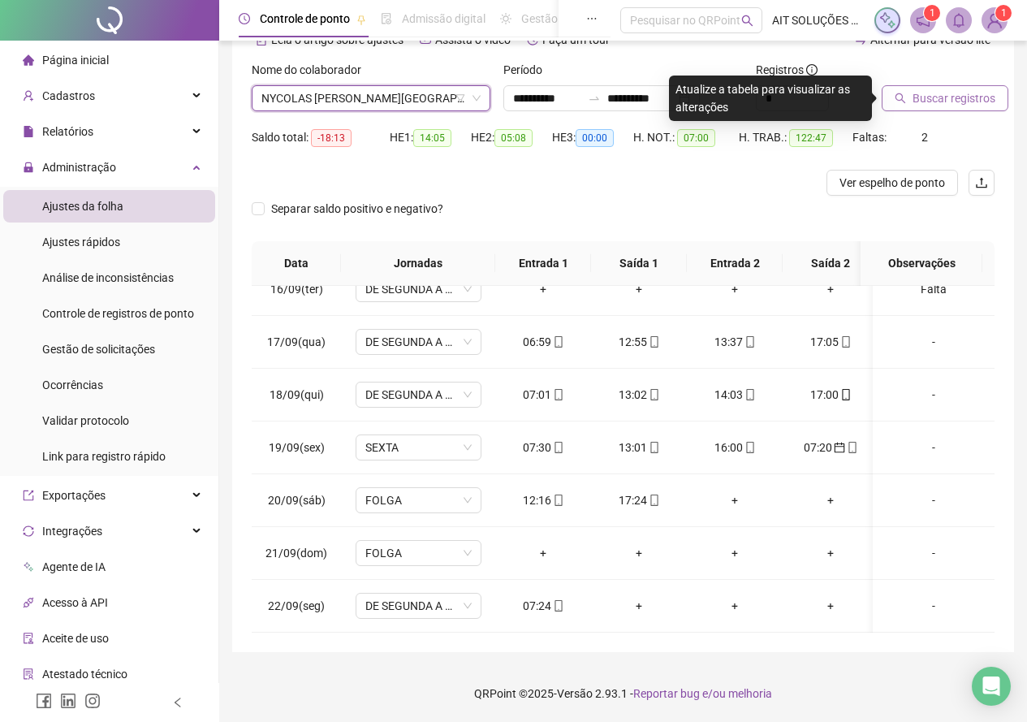
click at [892, 94] on button "Buscar registros" at bounding box center [945, 98] width 127 height 26
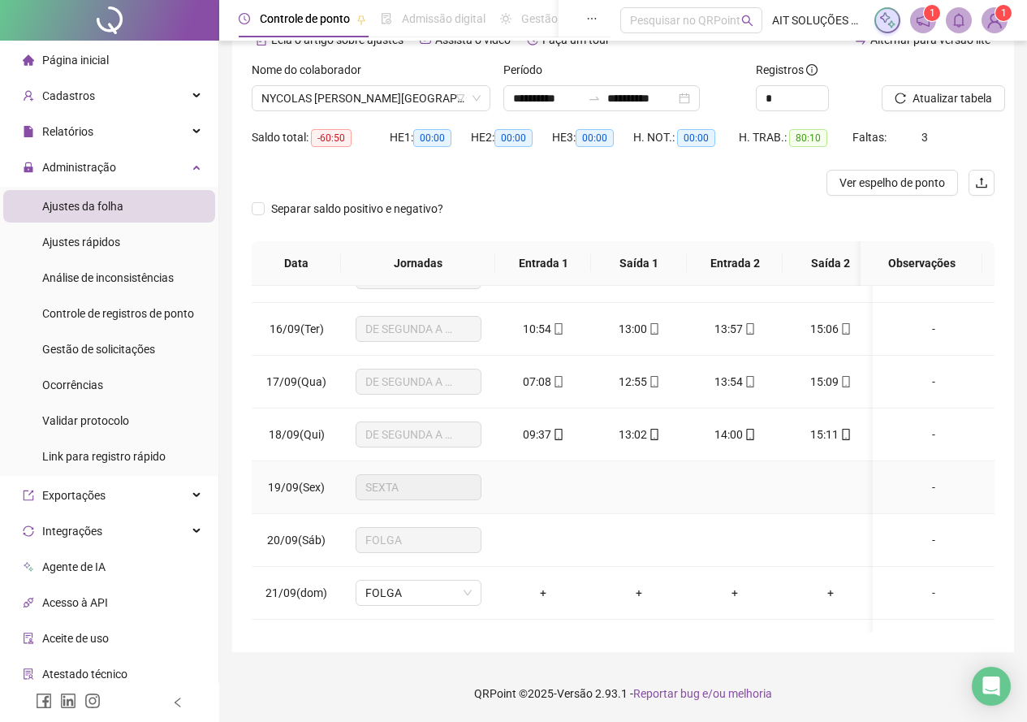
scroll to position [745, 0]
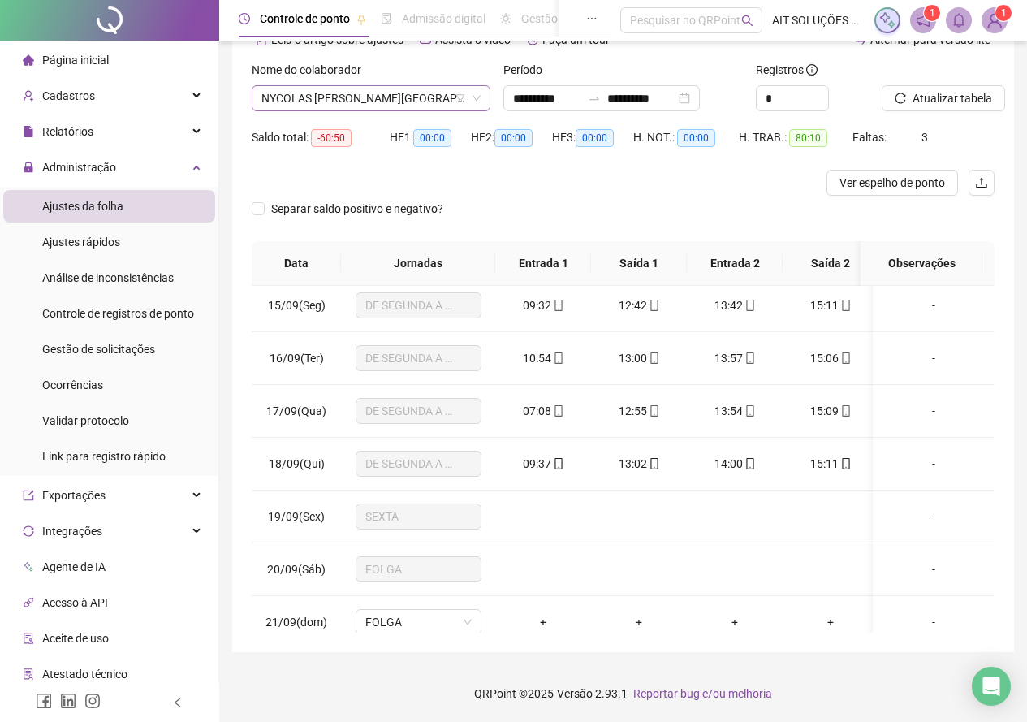
click at [459, 100] on icon "filter" at bounding box center [461, 98] width 10 height 10
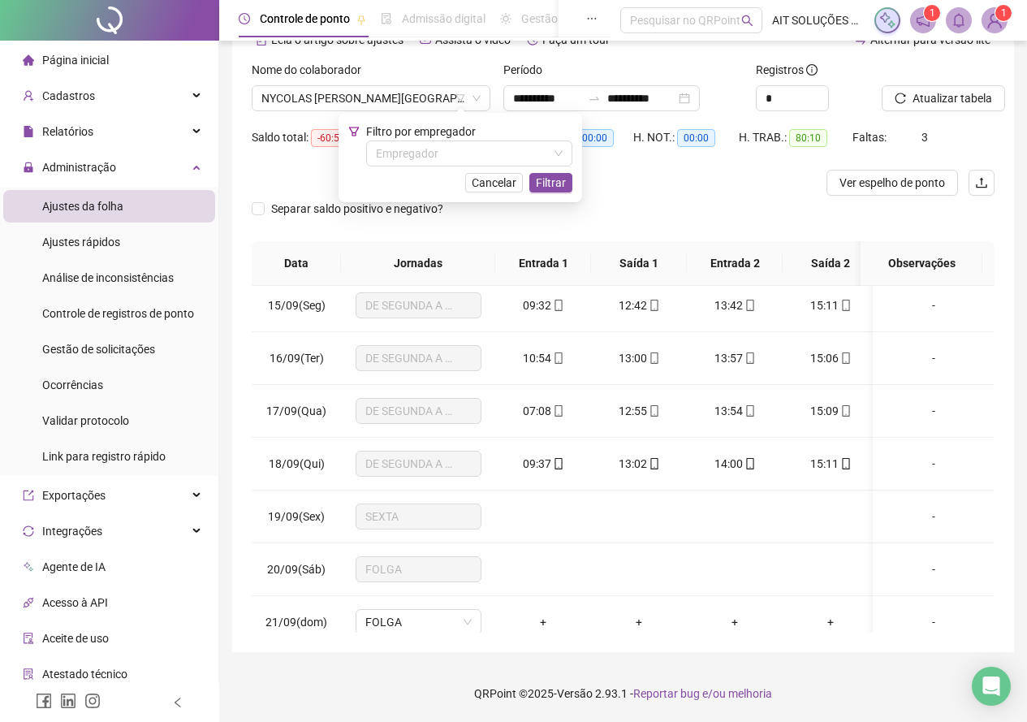
click at [405, 81] on div "Nome do colaborador" at bounding box center [371, 73] width 239 height 24
click at [417, 95] on span "NYCOLAS [PERSON_NAME][GEOGRAPHIC_DATA] [PERSON_NAME]" at bounding box center [370, 98] width 219 height 24
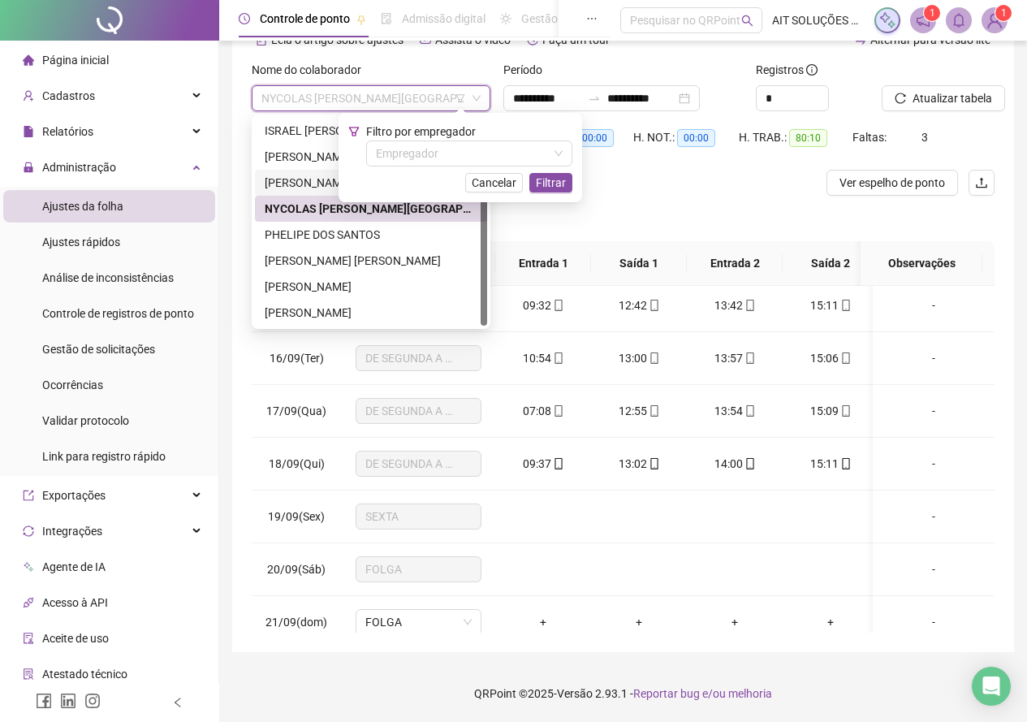
click at [335, 183] on div "[PERSON_NAME] [PERSON_NAME]" at bounding box center [371, 183] width 213 height 18
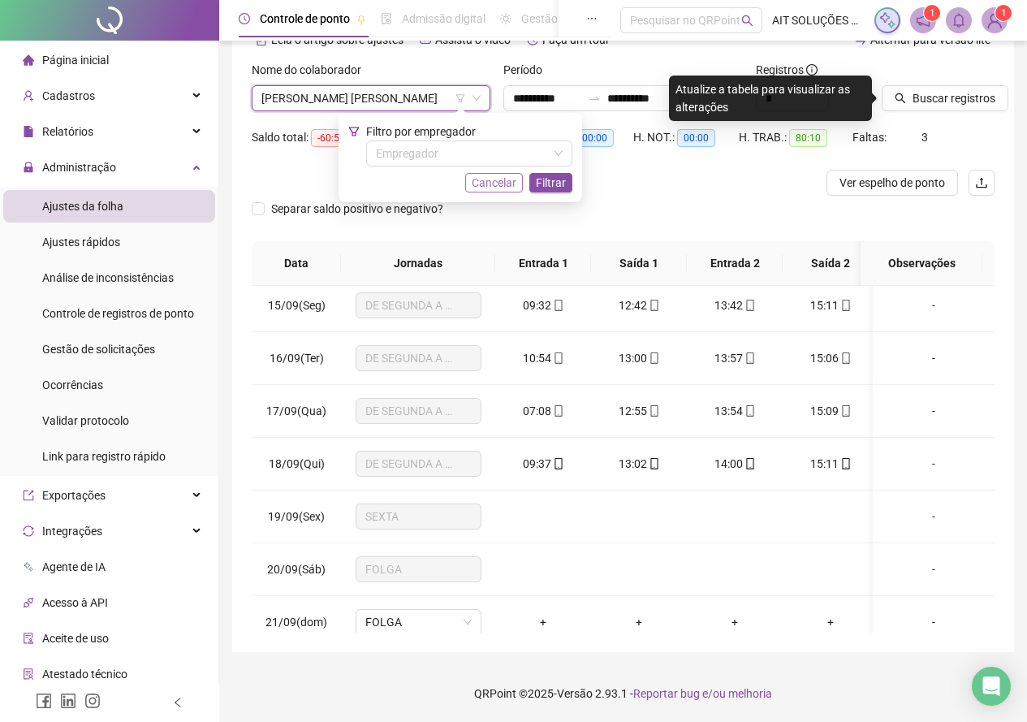
click at [487, 173] on button "Cancelar" at bounding box center [494, 182] width 58 height 19
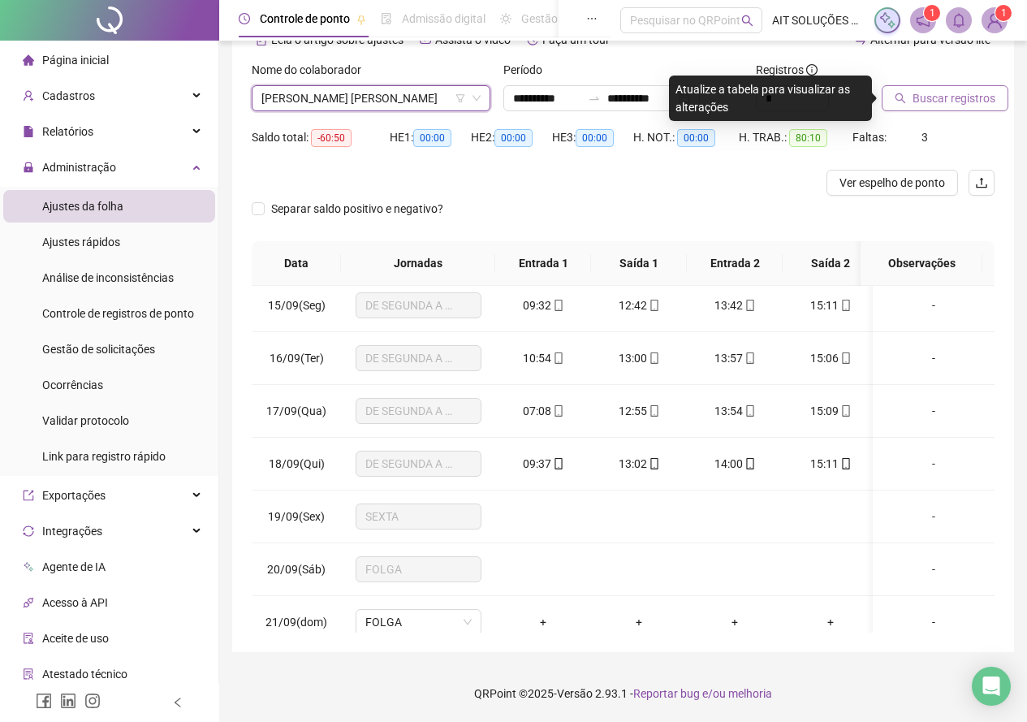
click at [899, 92] on button "Buscar registros" at bounding box center [945, 98] width 127 height 26
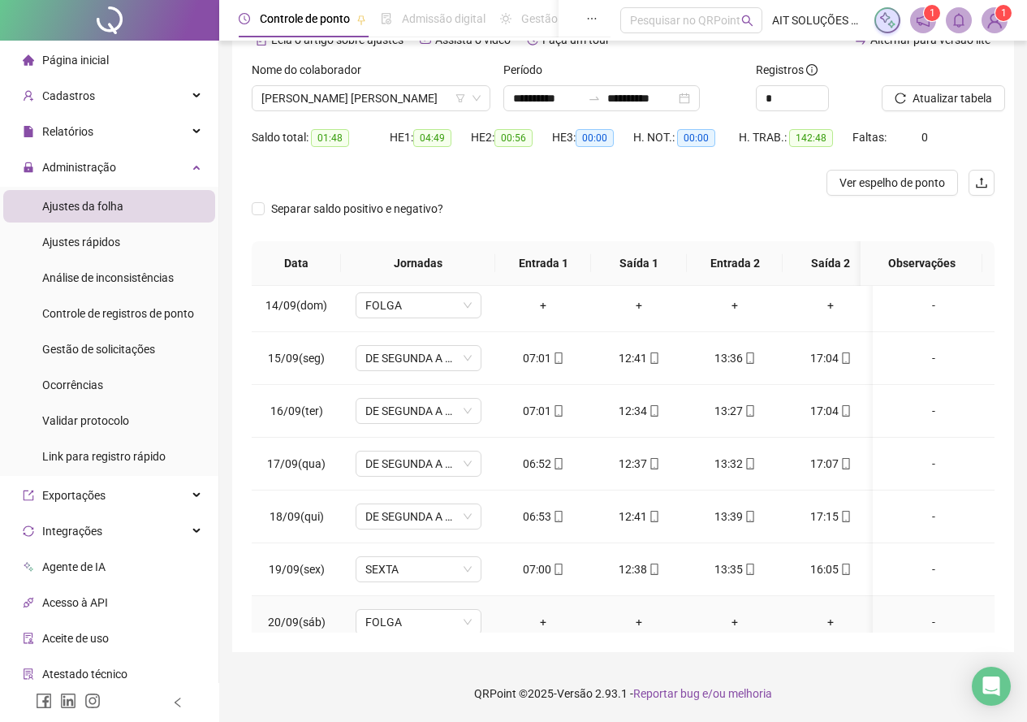
scroll to position [664, 0]
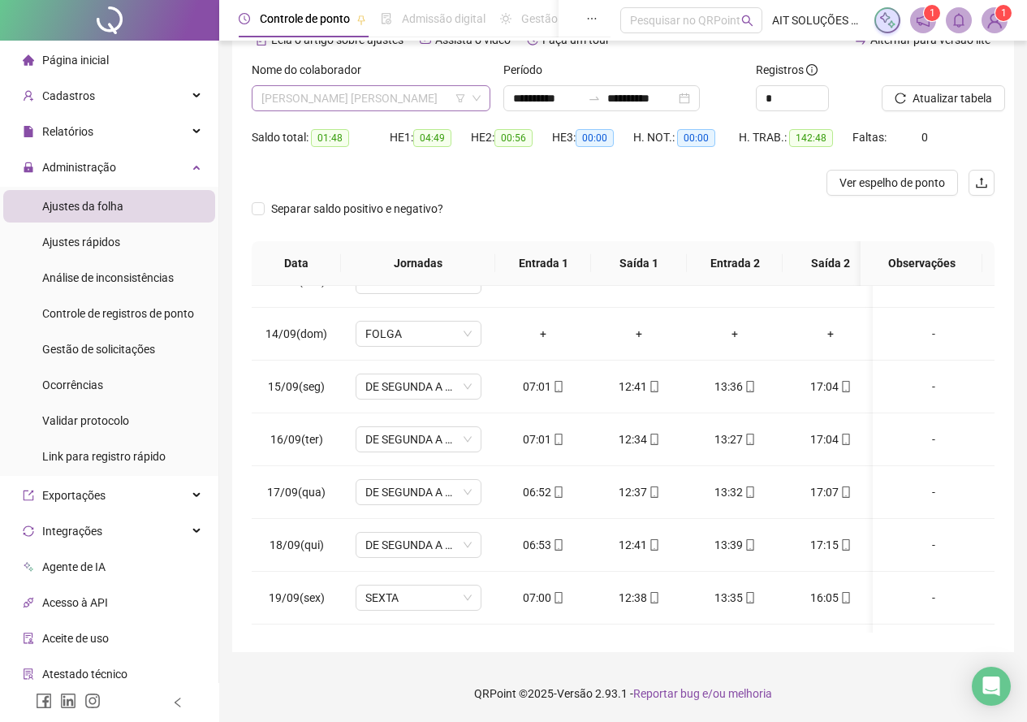
click at [382, 107] on span "[PERSON_NAME] [PERSON_NAME]" at bounding box center [370, 98] width 219 height 24
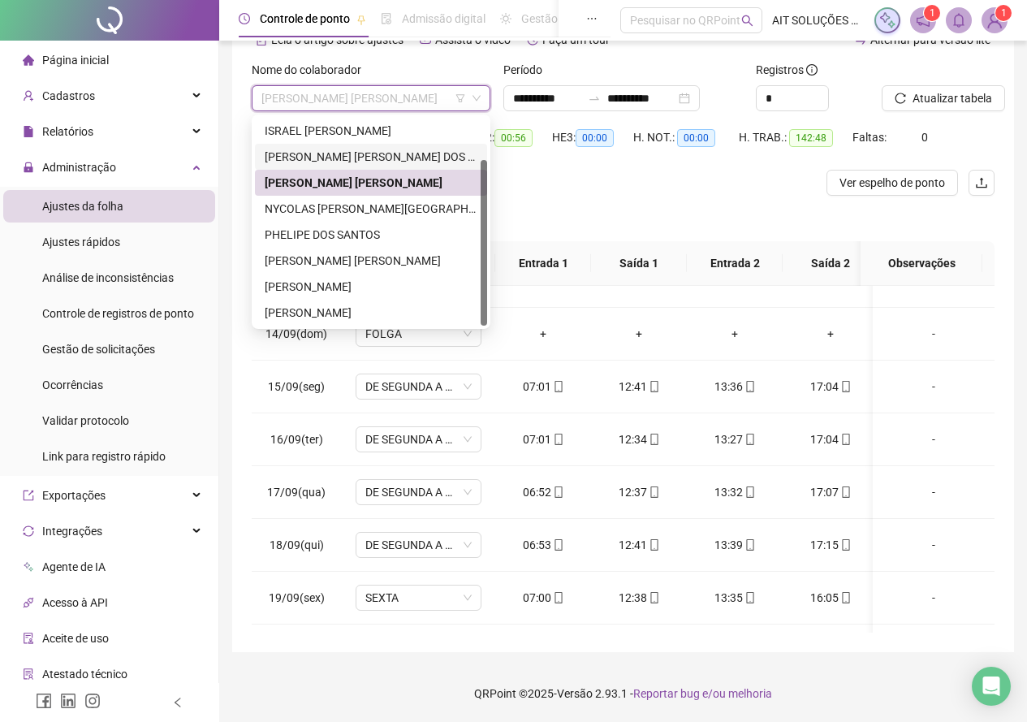
click at [353, 158] on div "[PERSON_NAME] [PERSON_NAME] DOS [PERSON_NAME]" at bounding box center [371, 157] width 213 height 18
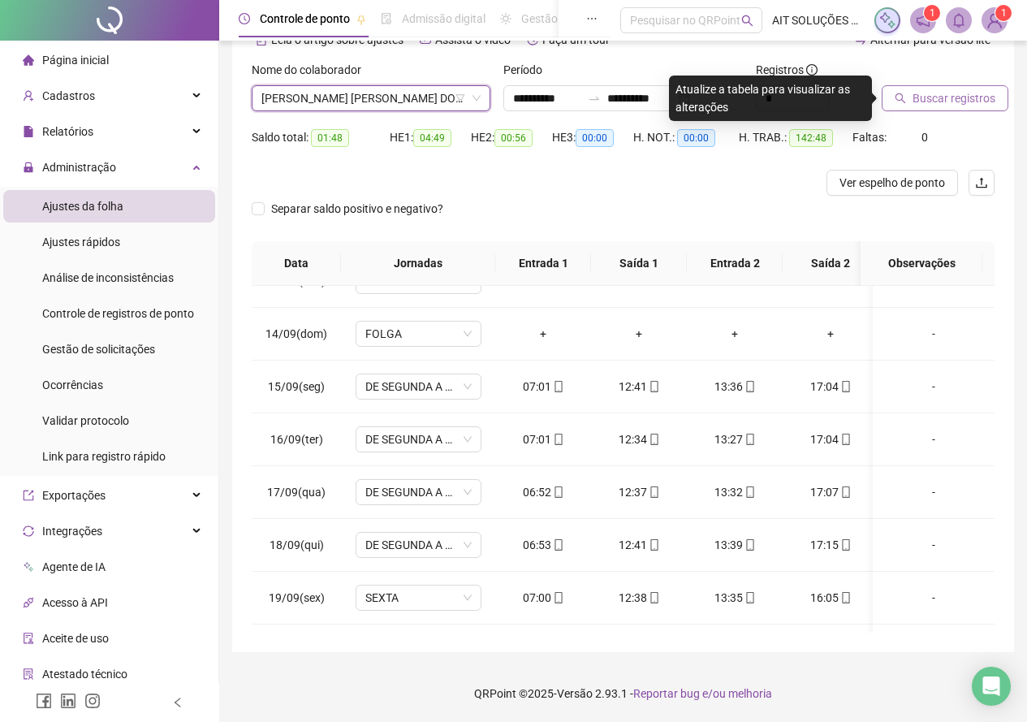
click at [909, 89] on button "Buscar registros" at bounding box center [945, 98] width 127 height 26
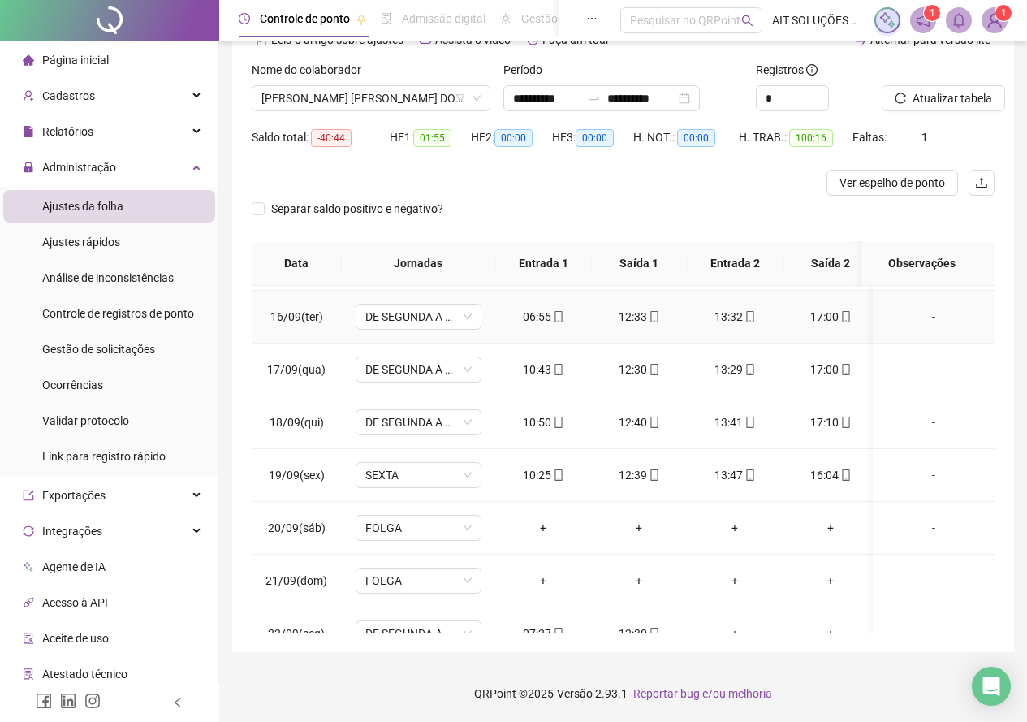
scroll to position [827, 0]
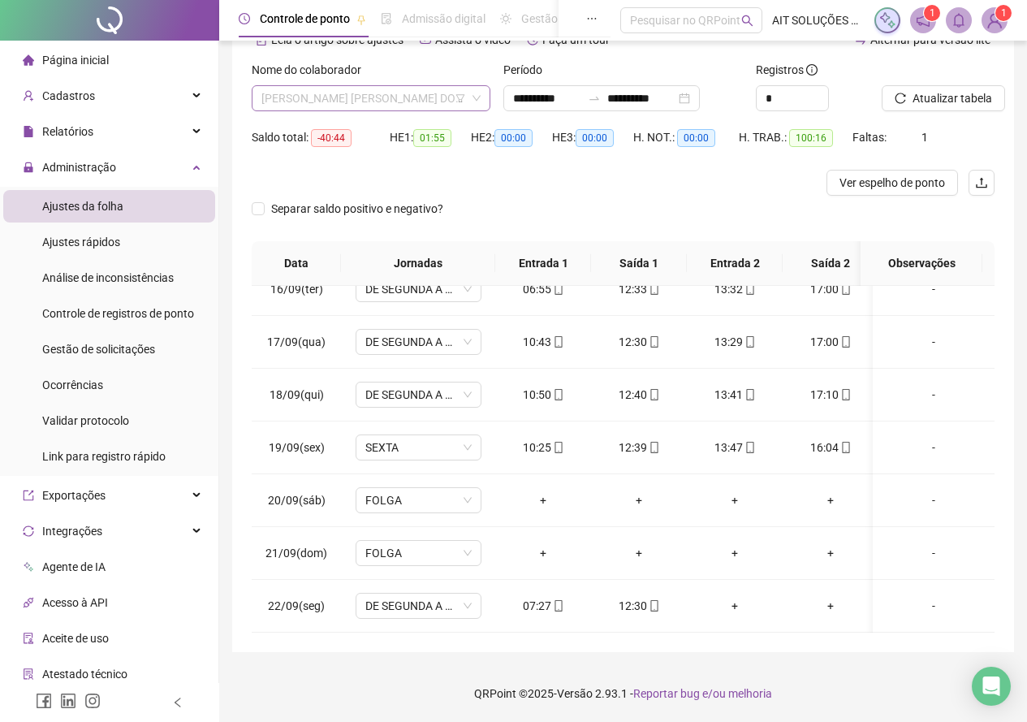
click at [407, 99] on span "[PERSON_NAME] [PERSON_NAME] DOS [PERSON_NAME]" at bounding box center [370, 98] width 219 height 24
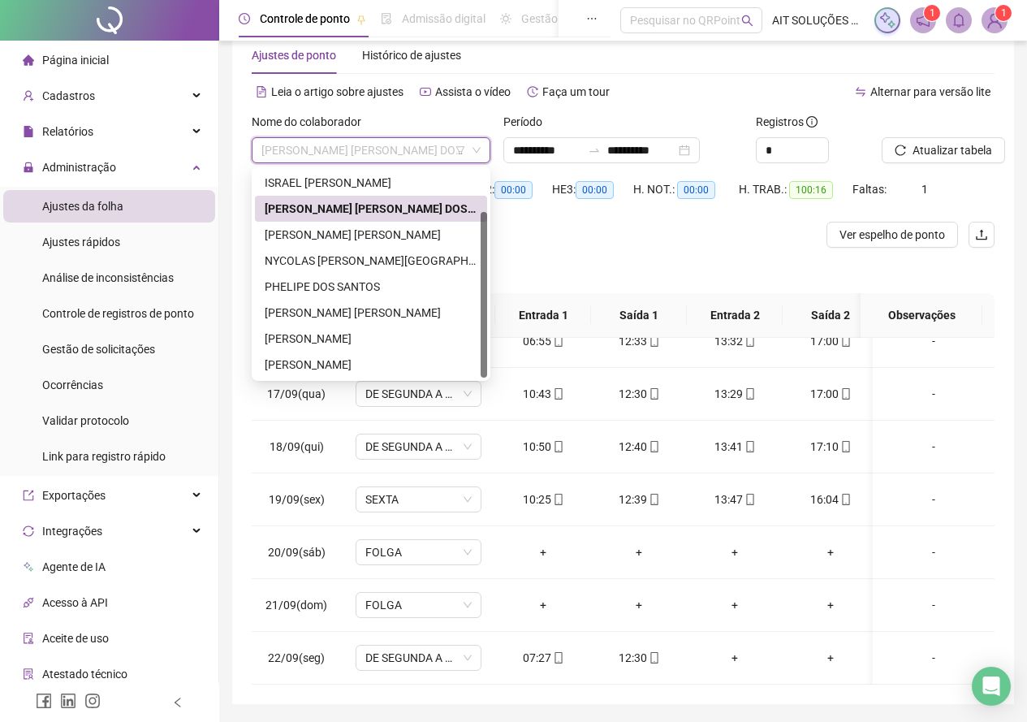
scroll to position [7, 0]
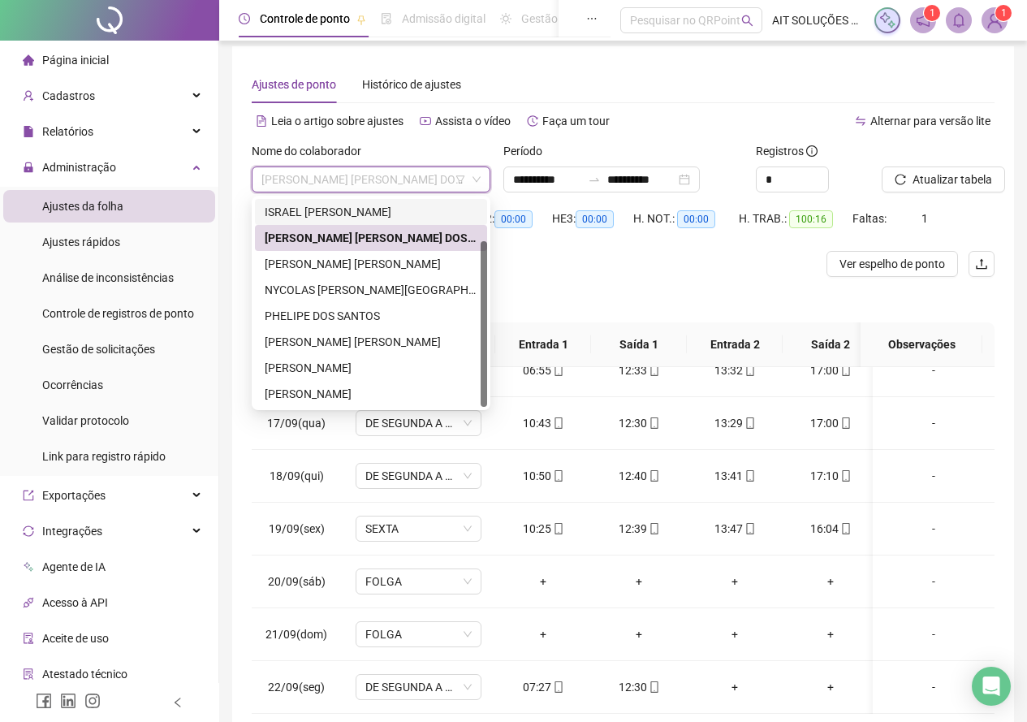
click at [390, 214] on div "ISRAEL [PERSON_NAME]" at bounding box center [371, 212] width 213 height 18
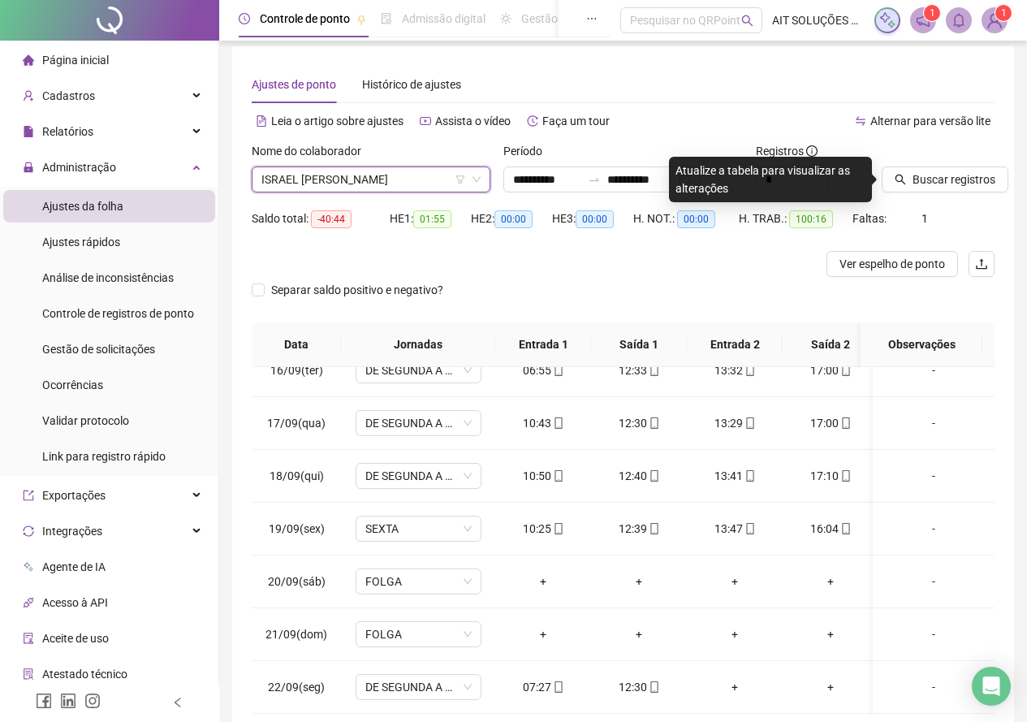
scroll to position [0, 0]
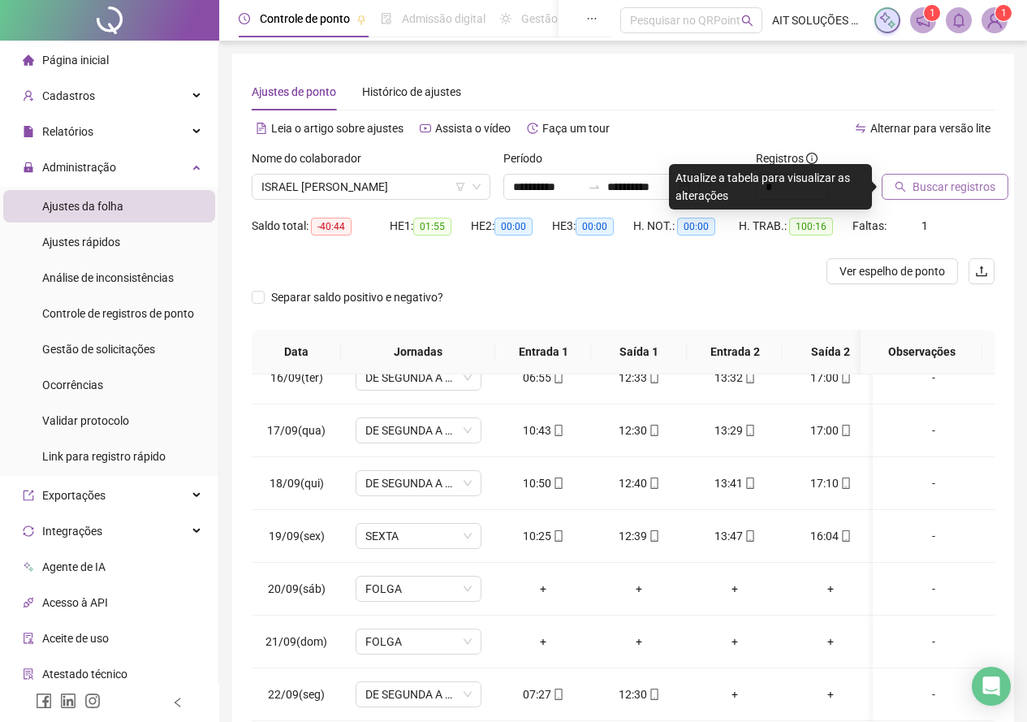
click at [903, 175] on button "Buscar registros" at bounding box center [945, 187] width 127 height 26
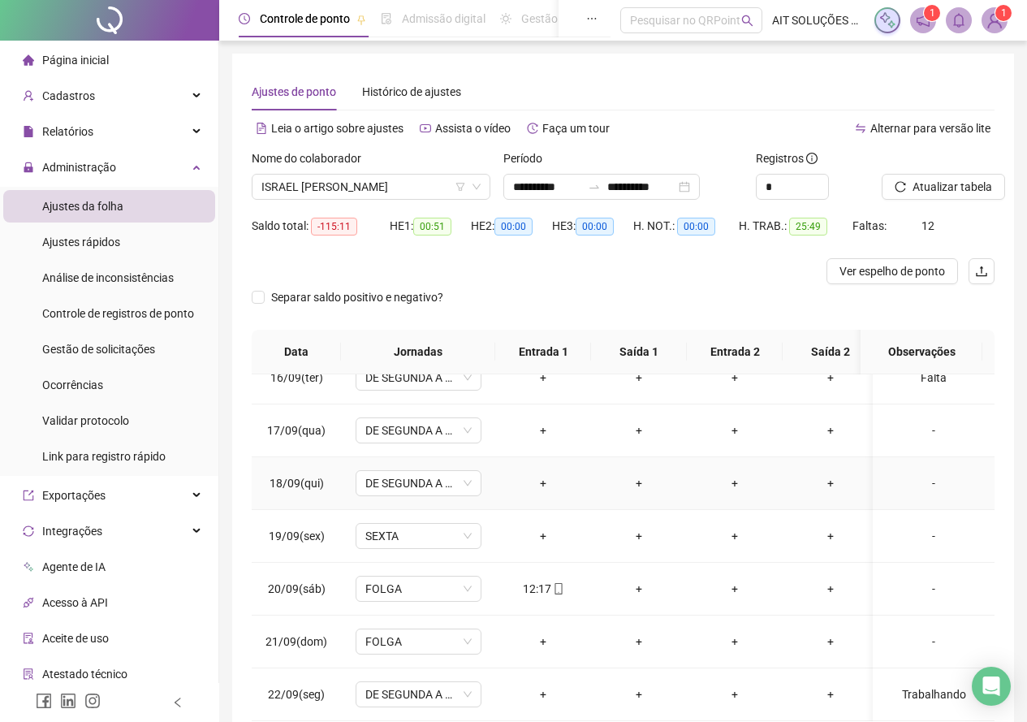
scroll to position [81, 0]
